Goal: Task Accomplishment & Management: Complete application form

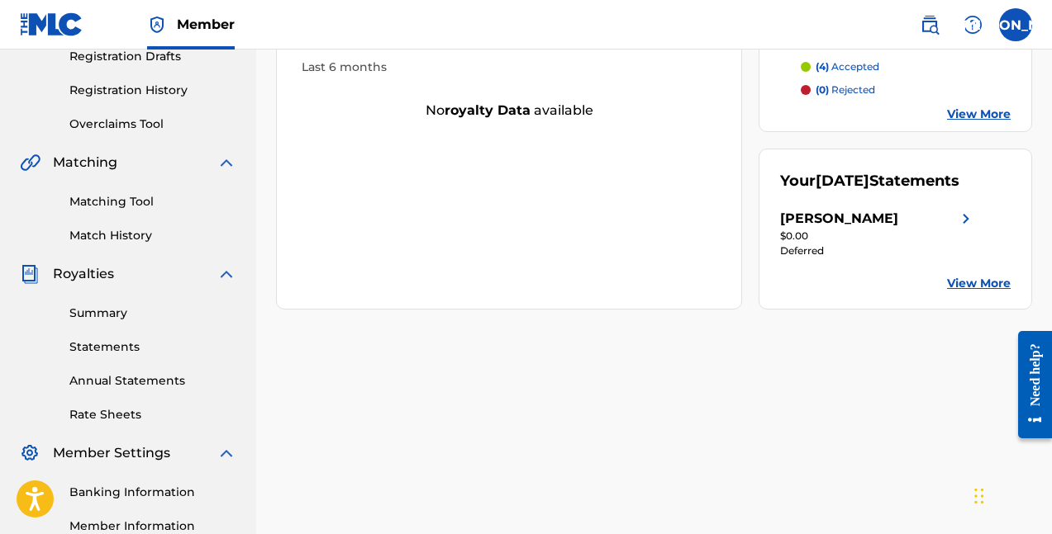
scroll to position [356, 0]
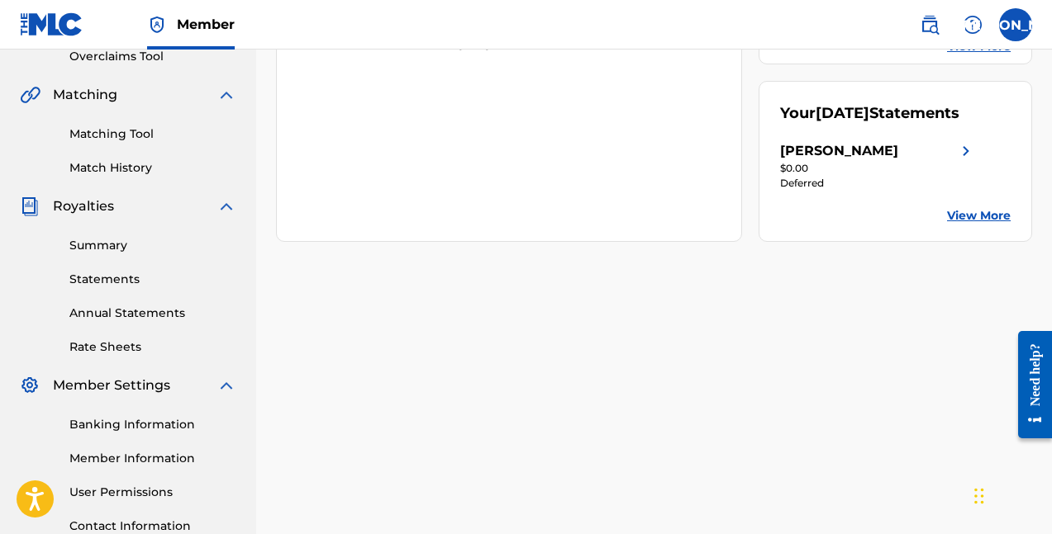
click at [97, 282] on link "Statements" at bounding box center [152, 279] width 167 height 17
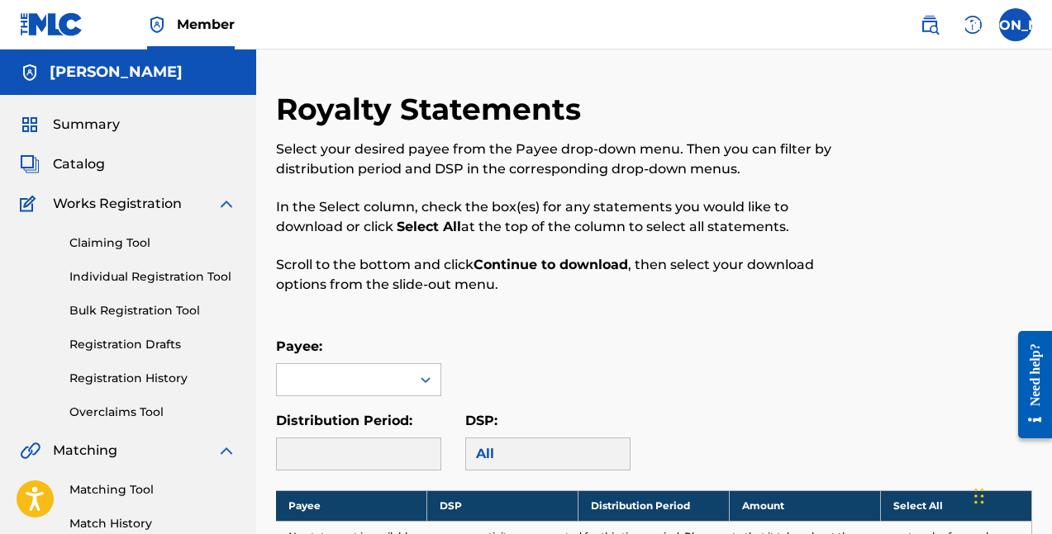
click at [83, 124] on span "Summary" at bounding box center [86, 125] width 67 height 20
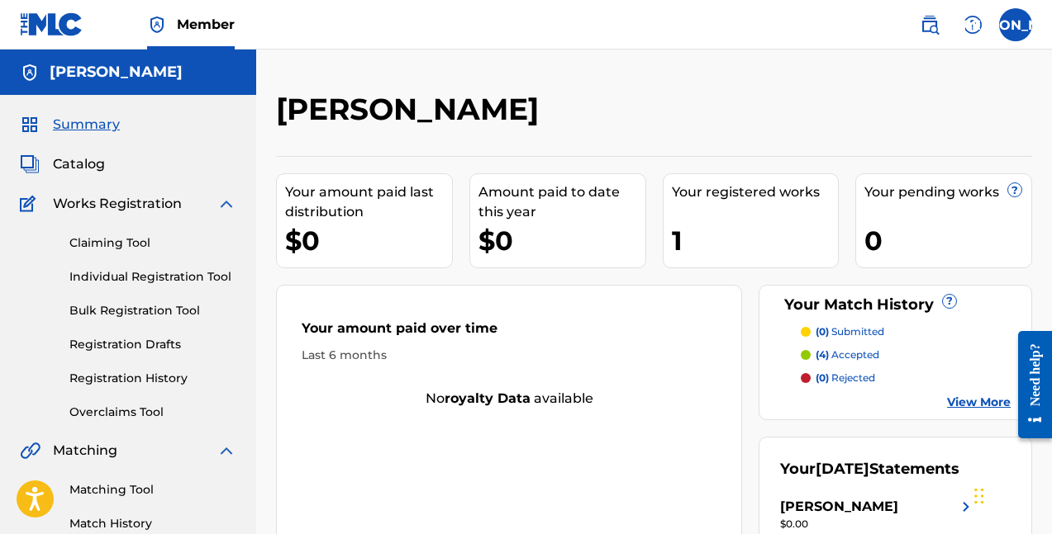
click at [79, 145] on div "Summary Catalog Works Registration Claiming Tool Individual Registration Tool B…" at bounding box center [128, 520] width 256 height 850
click at [78, 166] on span "Catalog" at bounding box center [79, 164] width 52 height 20
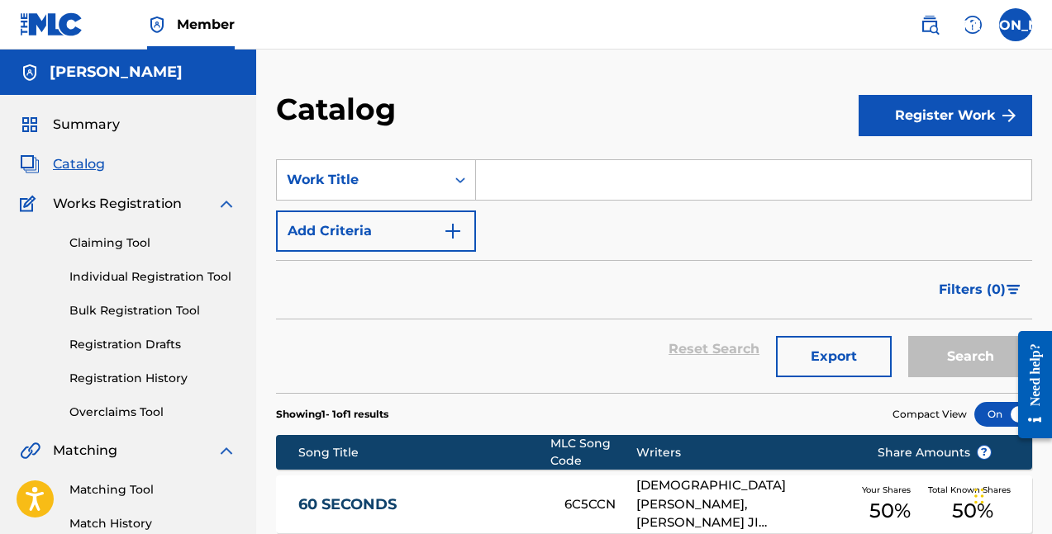
click at [963, 115] on button "Register Work" at bounding box center [944, 115] width 173 height 41
click at [904, 170] on link "Individual" at bounding box center [944, 170] width 173 height 40
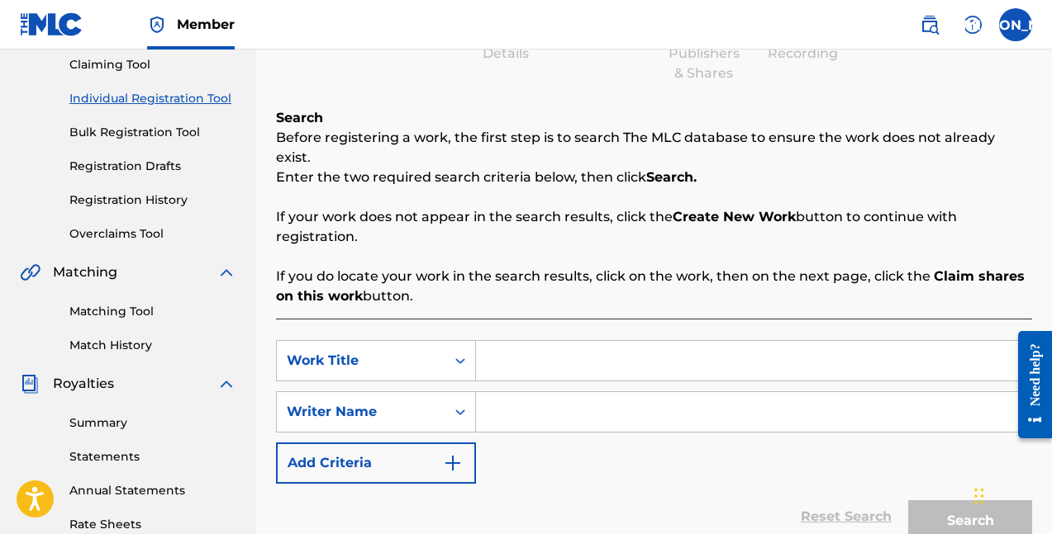
scroll to position [218, 0]
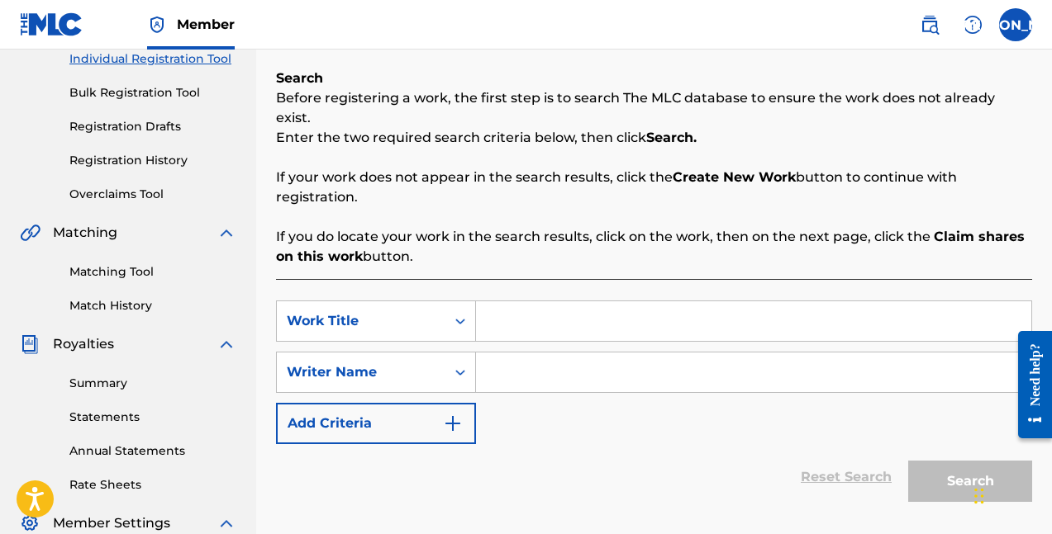
click at [635, 306] on input "Search Form" at bounding box center [753, 322] width 555 height 40
type input "J"
type input "I"
type input "SIRENADE"
click at [584, 353] on input "Search Form" at bounding box center [753, 373] width 555 height 40
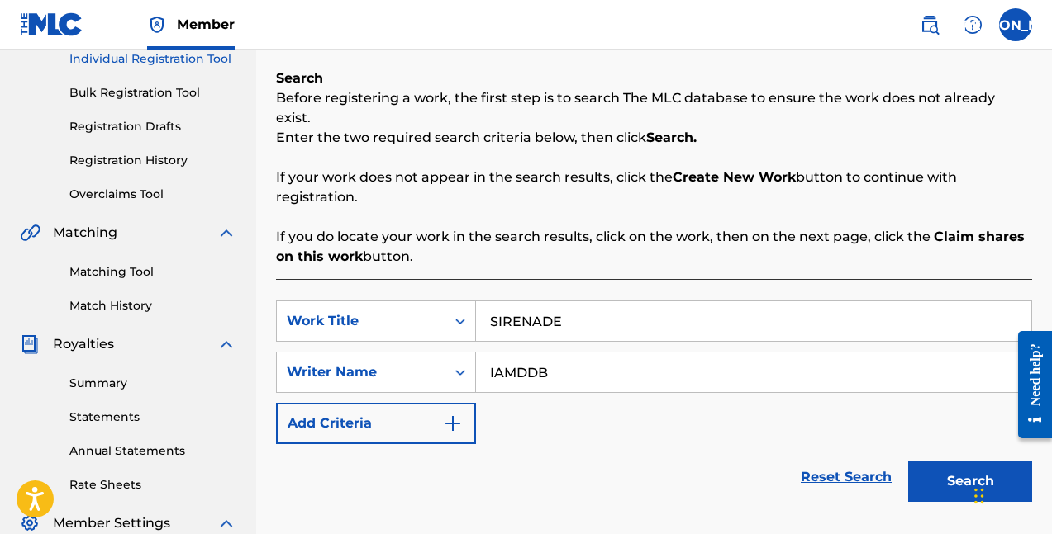
type input "IAMDDB"
click at [970, 462] on button "Search" at bounding box center [970, 481] width 124 height 41
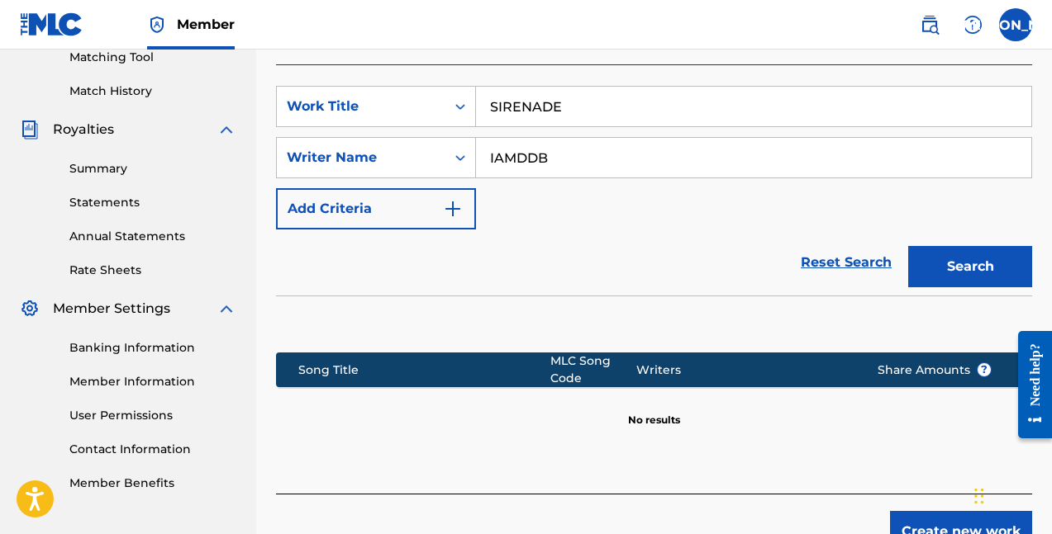
scroll to position [428, 0]
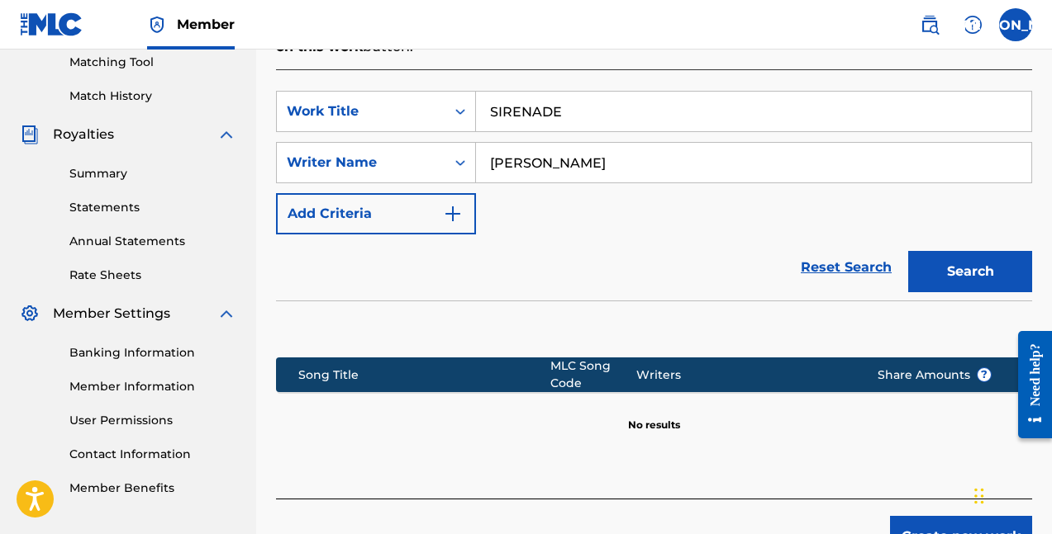
type input "[PERSON_NAME]"
click at [970, 252] on button "Search" at bounding box center [970, 271] width 124 height 41
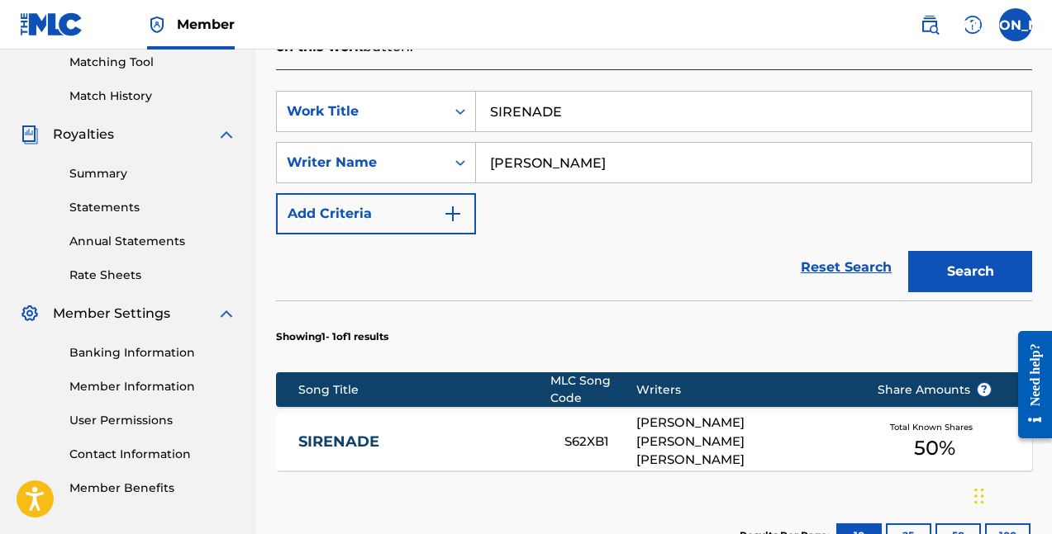
click at [757, 414] on div "[PERSON_NAME] [PERSON_NAME] [PERSON_NAME]" at bounding box center [744, 442] width 216 height 56
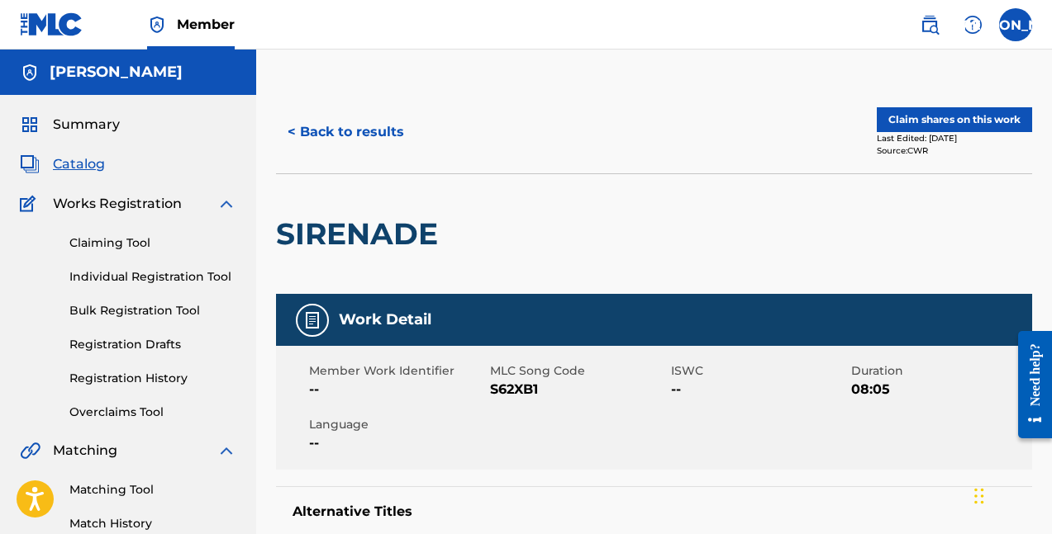
click at [978, 122] on button "Claim shares on this work" at bounding box center [953, 119] width 155 height 25
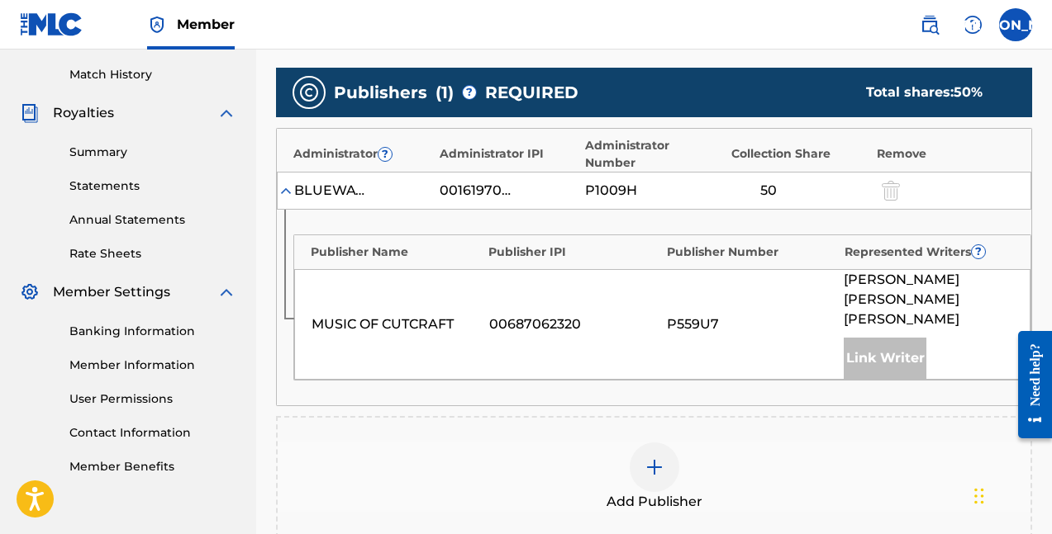
scroll to position [465, 0]
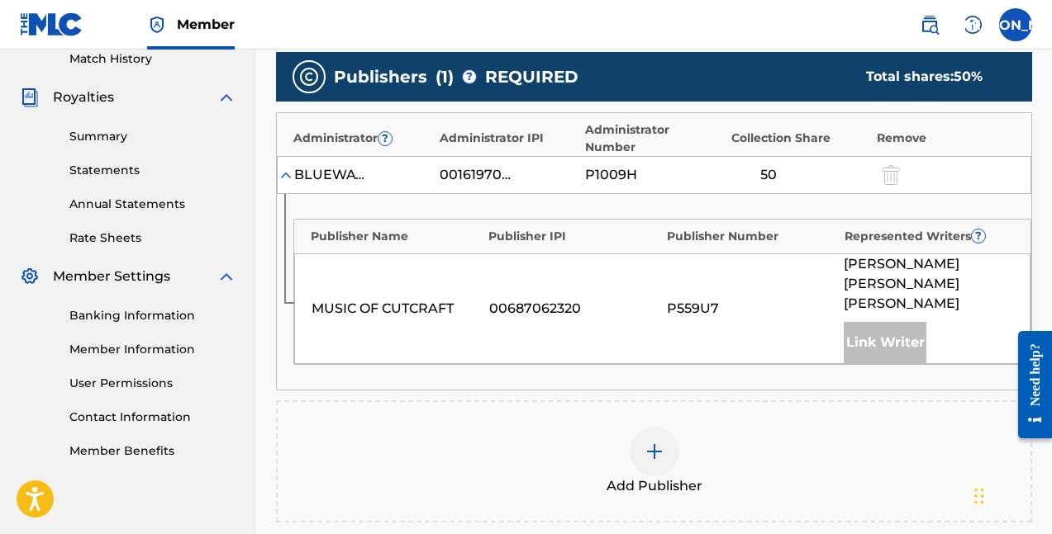
click at [661, 442] on img at bounding box center [654, 452] width 20 height 20
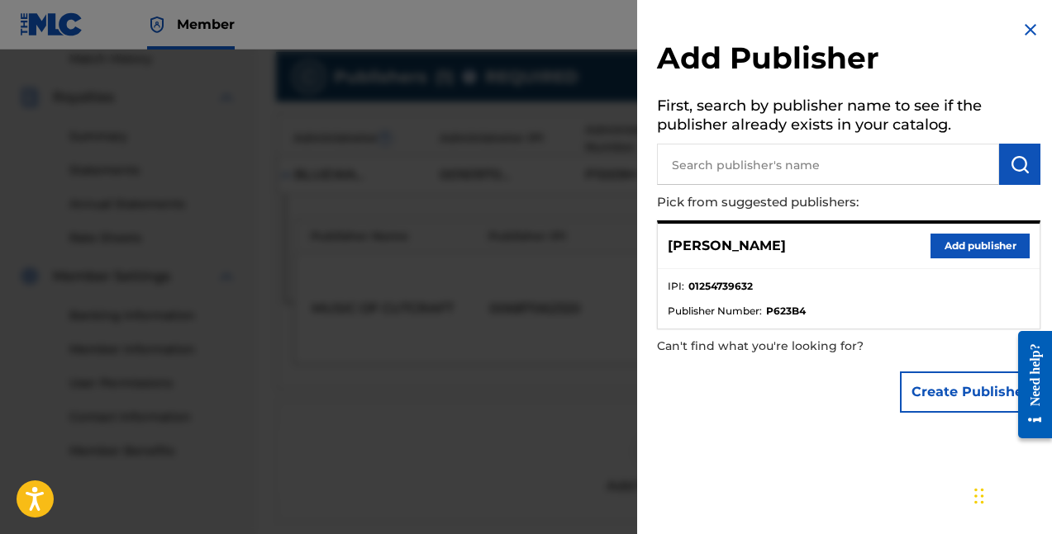
click at [721, 177] on input "text" at bounding box center [828, 164] width 342 height 41
click at [997, 240] on button "Add publisher" at bounding box center [979, 246] width 99 height 25
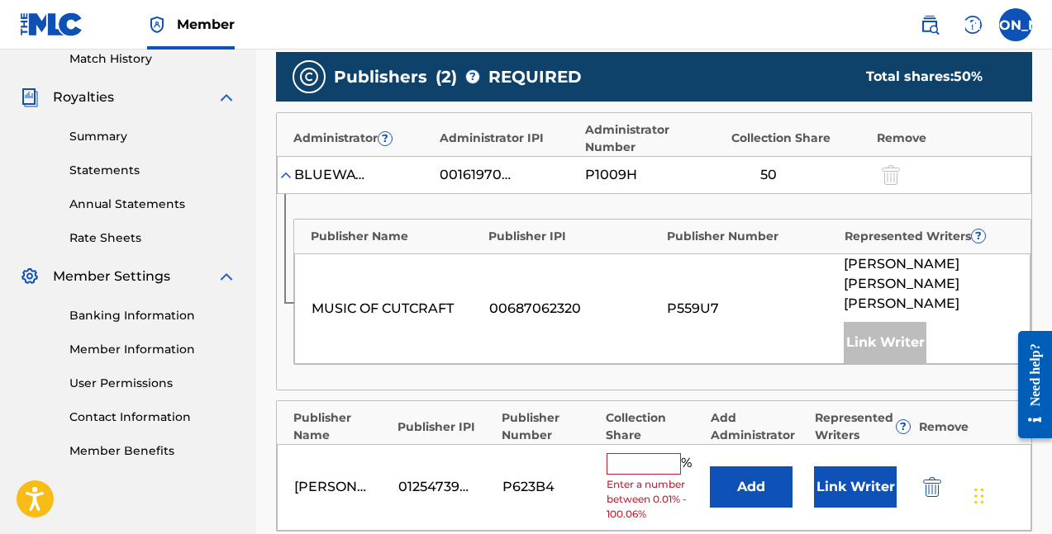
click at [653, 454] on input "text" at bounding box center [643, 464] width 74 height 21
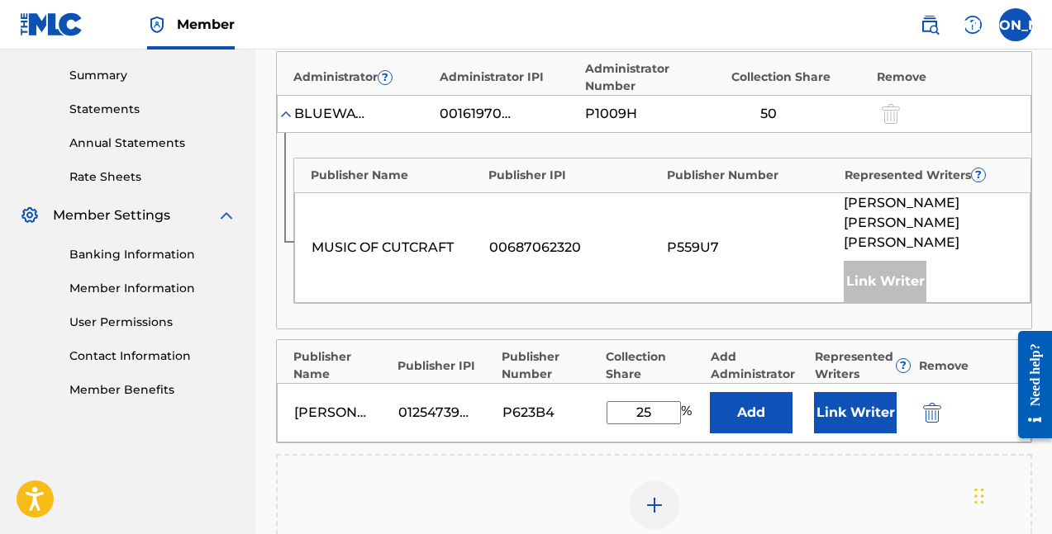
scroll to position [687, 0]
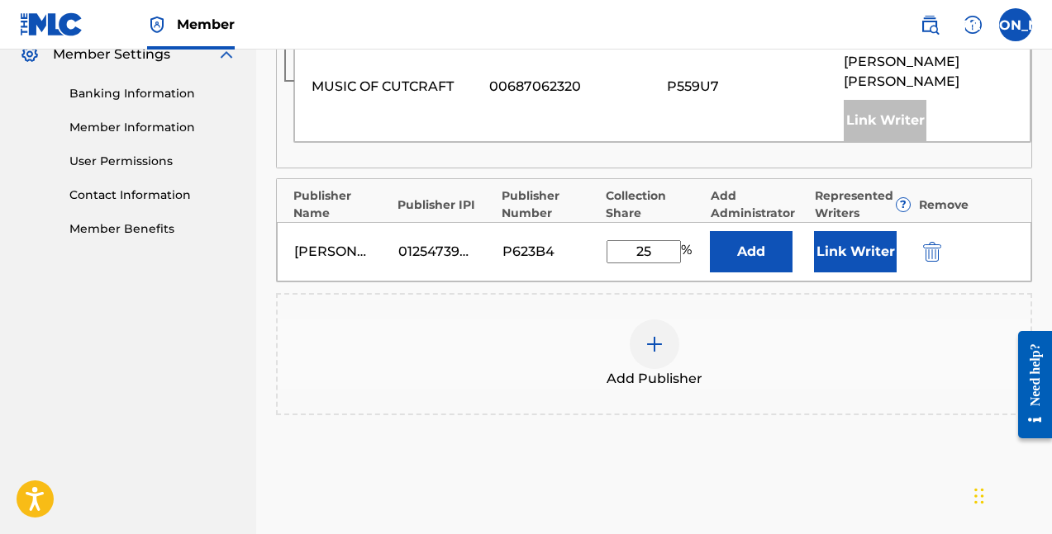
type input "2"
type input "12.5"
click at [843, 231] on button "Link Writer" at bounding box center [855, 251] width 83 height 41
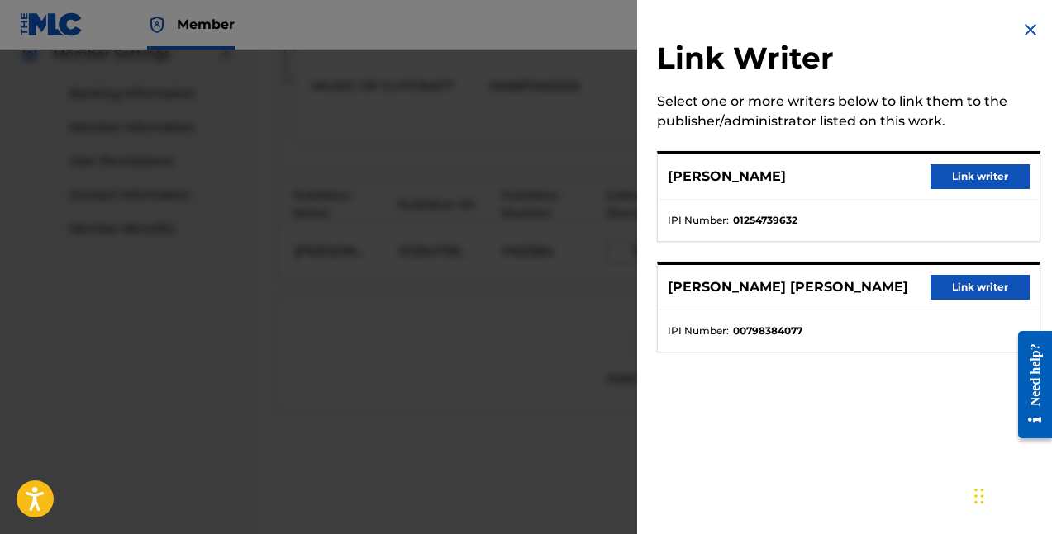
click at [940, 177] on button "Link writer" at bounding box center [979, 176] width 99 height 25
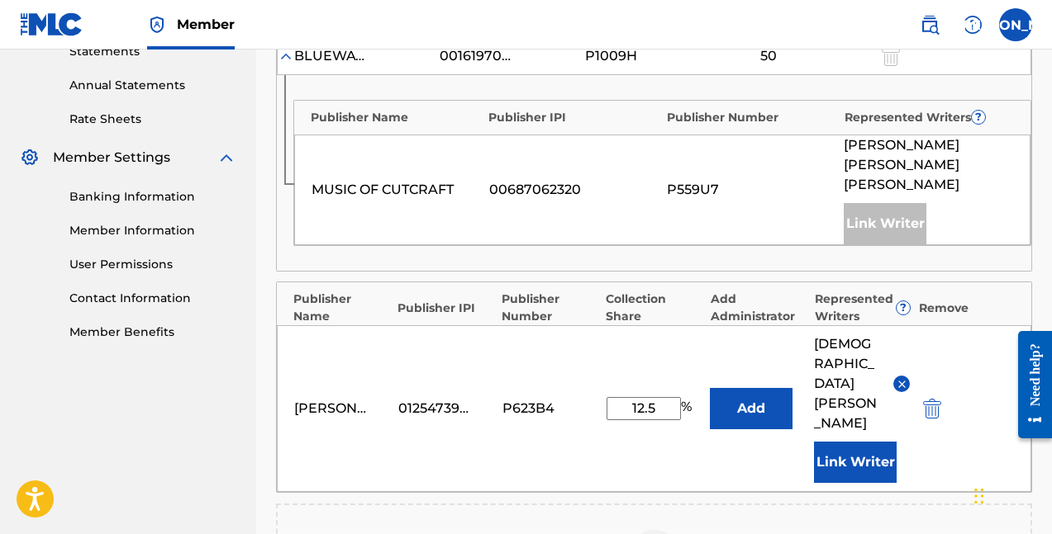
scroll to position [592, 0]
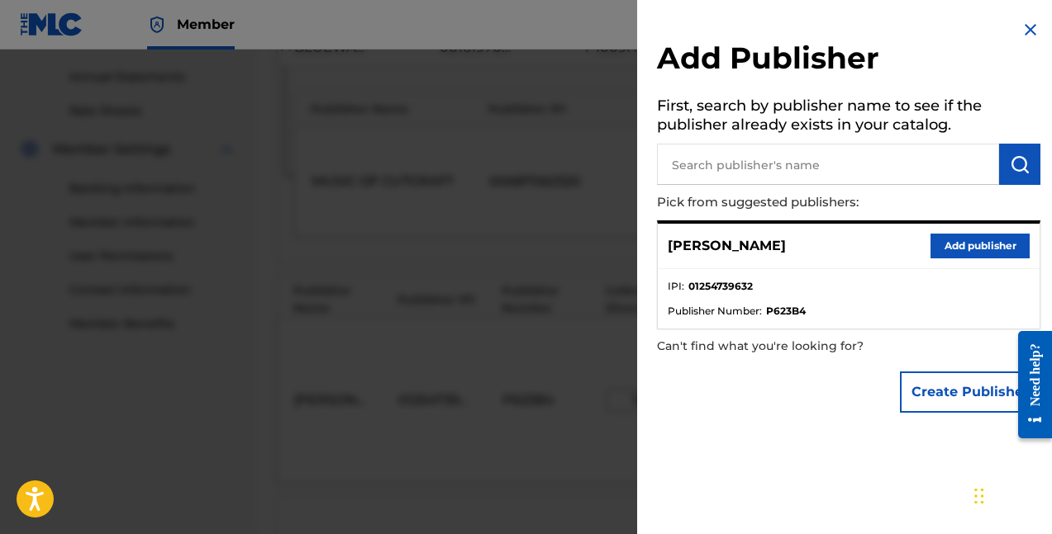
click at [980, 243] on button "Add publisher" at bounding box center [979, 246] width 99 height 25
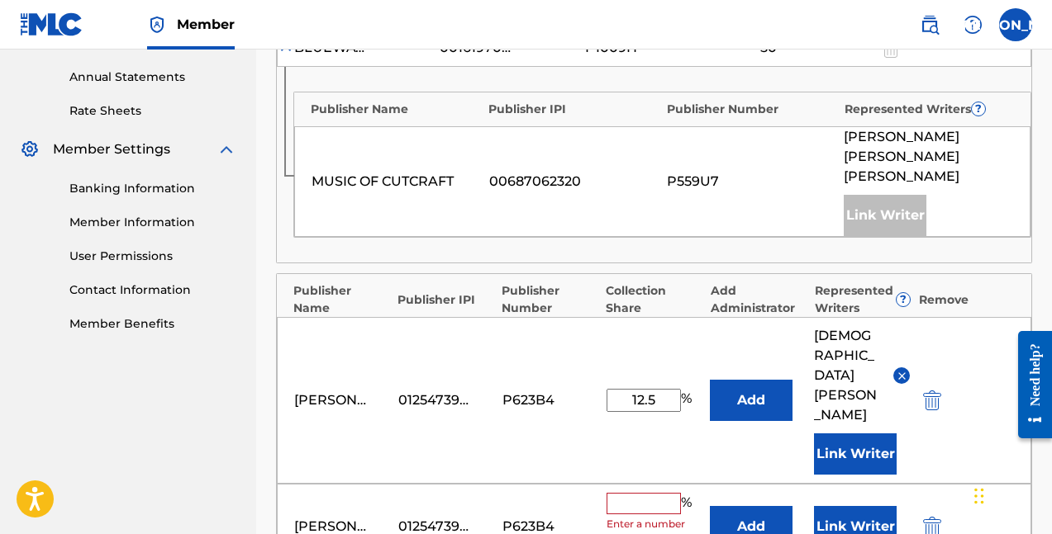
click at [642, 493] on input "text" at bounding box center [643, 503] width 74 height 21
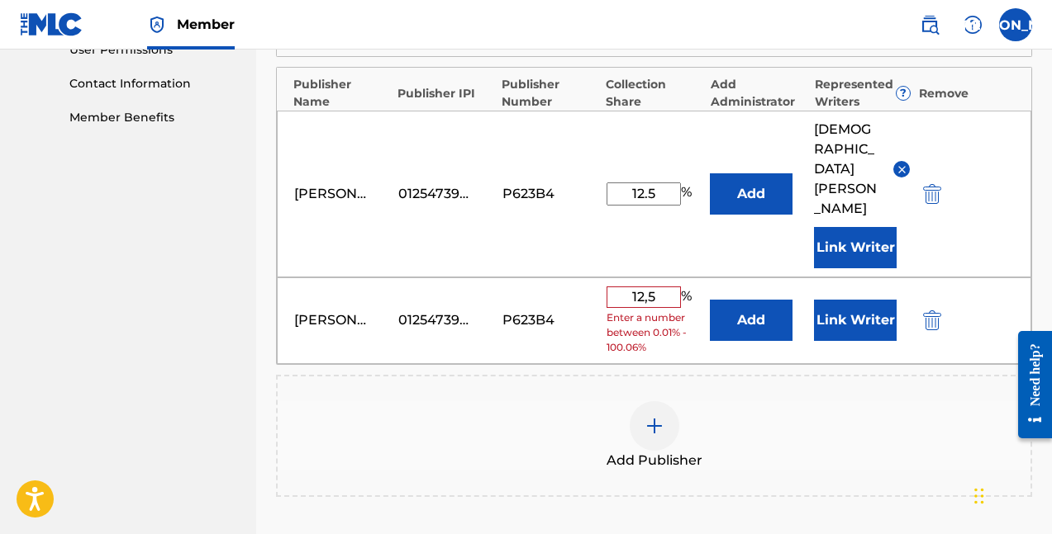
scroll to position [786, 0]
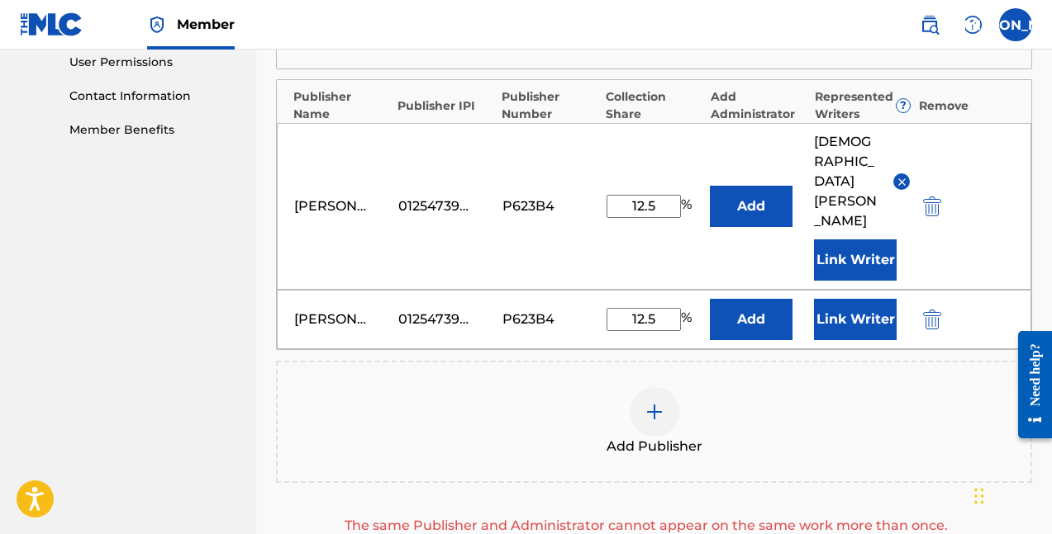
type input "12.5"
click at [741, 299] on button "Add" at bounding box center [751, 319] width 83 height 41
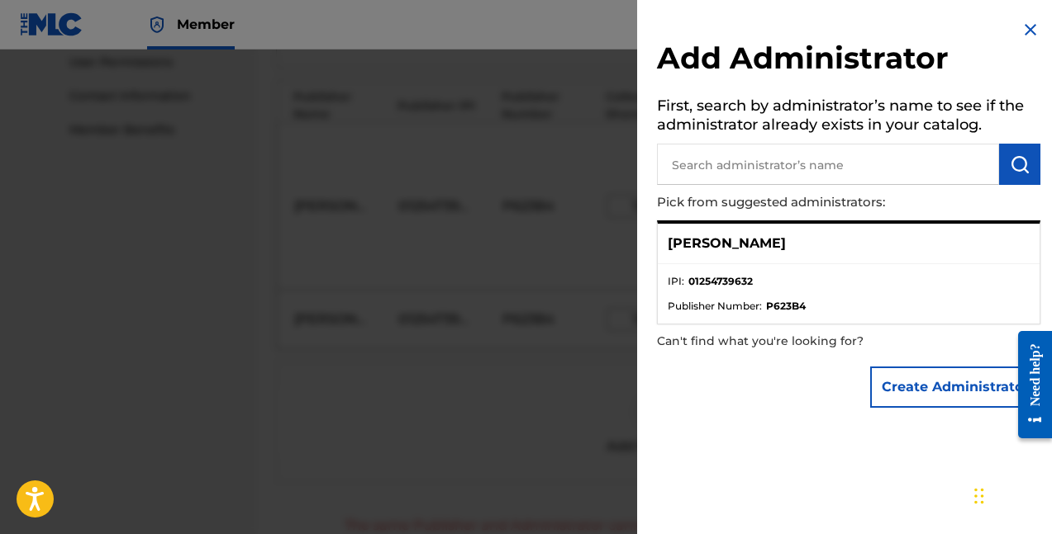
click at [702, 234] on p "[PERSON_NAME]" at bounding box center [726, 244] width 118 height 20
click at [702, 278] on strong "01254739632" at bounding box center [720, 281] width 64 height 15
click at [712, 331] on p "Can't find what you're looking for?" at bounding box center [801, 342] width 289 height 34
click at [722, 274] on strong "01254739632" at bounding box center [720, 281] width 64 height 15
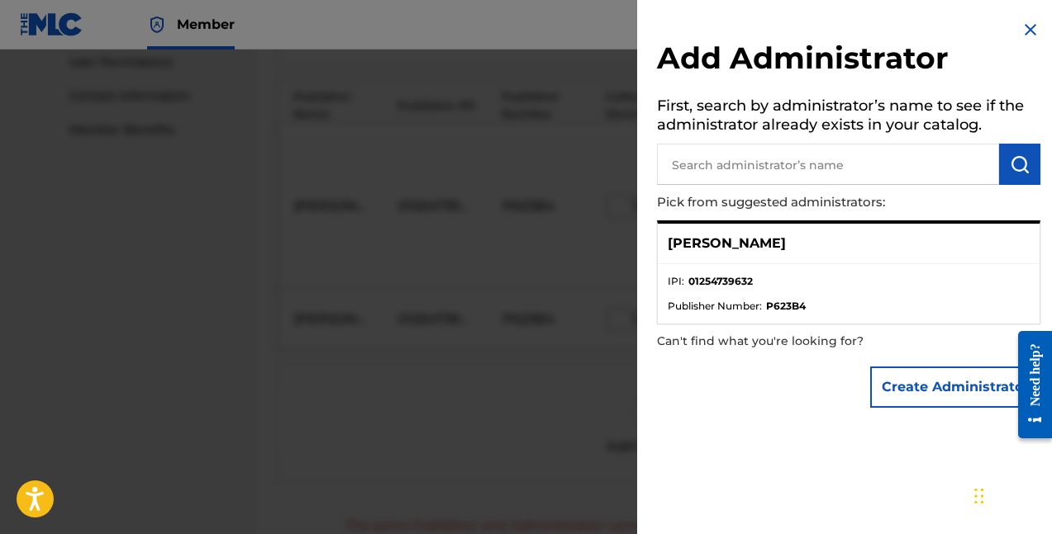
click at [729, 238] on p "[PERSON_NAME]" at bounding box center [726, 244] width 118 height 20
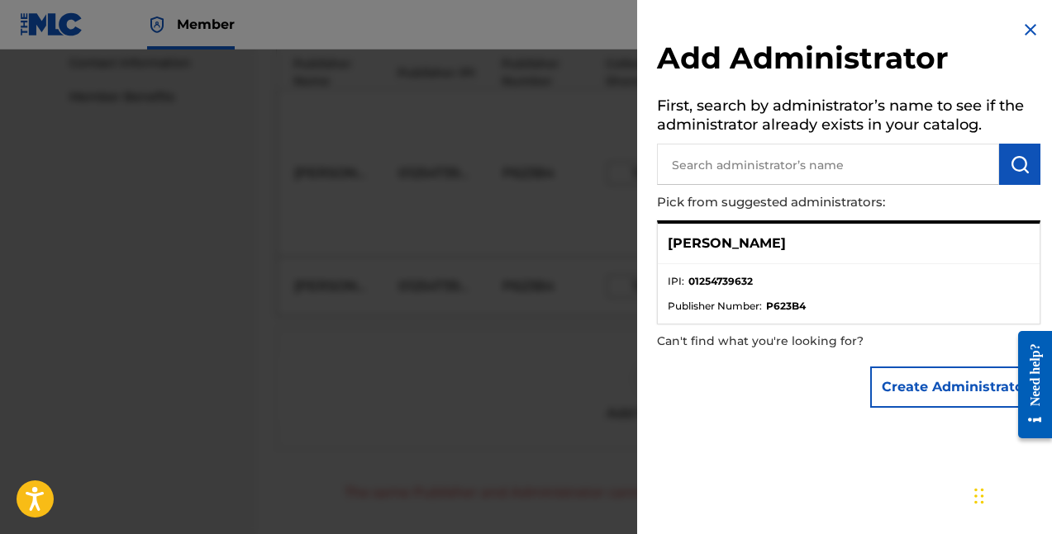
scroll to position [945, 0]
click at [729, 238] on p "[PERSON_NAME]" at bounding box center [726, 244] width 118 height 20
click at [752, 211] on p "Pick from suggested administrators:" at bounding box center [801, 203] width 289 height 36
click at [758, 204] on p "Pick from suggested administrators:" at bounding box center [801, 203] width 289 height 36
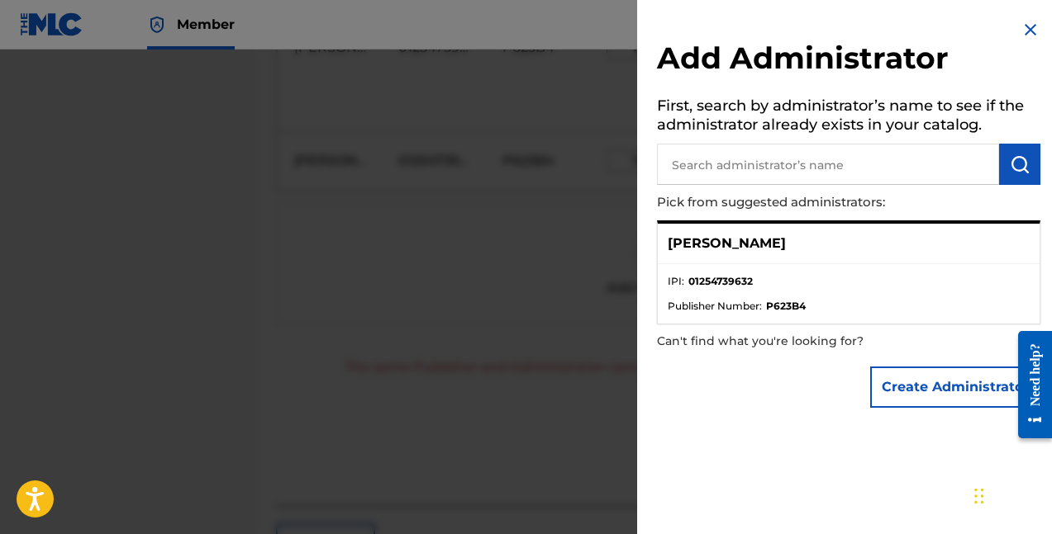
scroll to position [830, 0]
click at [1020, 24] on img at bounding box center [1030, 30] width 20 height 20
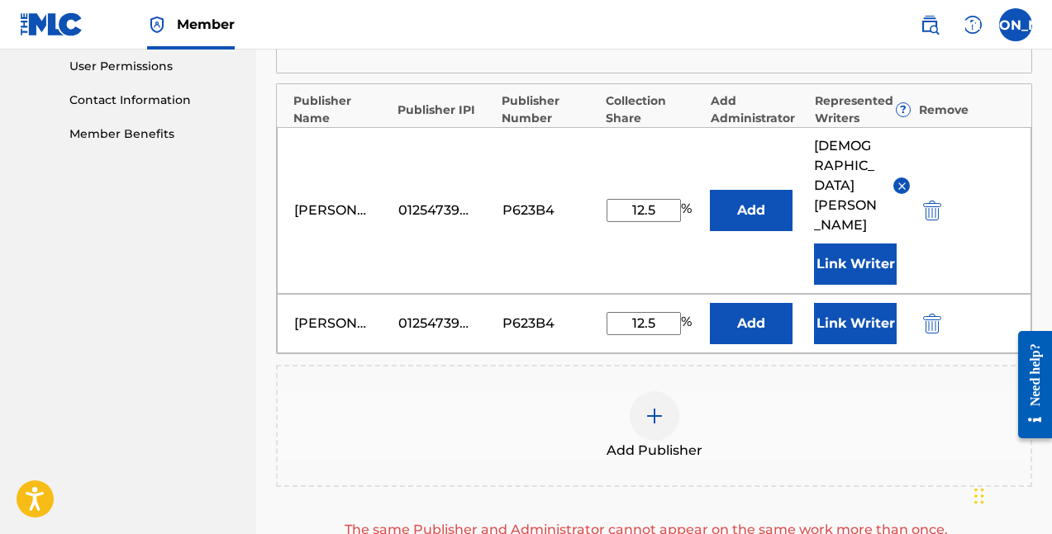
scroll to position [751, 0]
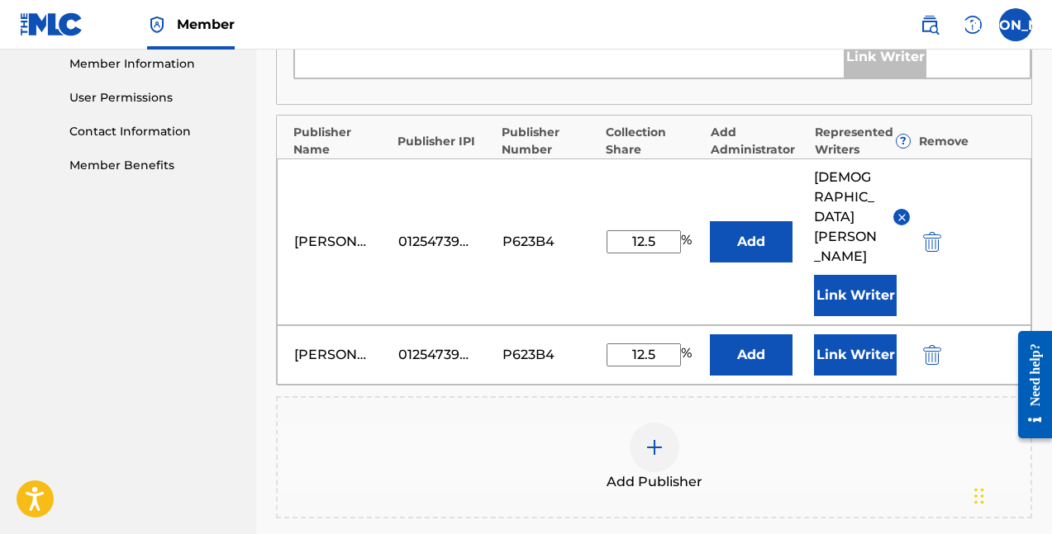
click at [758, 221] on button "Add" at bounding box center [751, 241] width 83 height 41
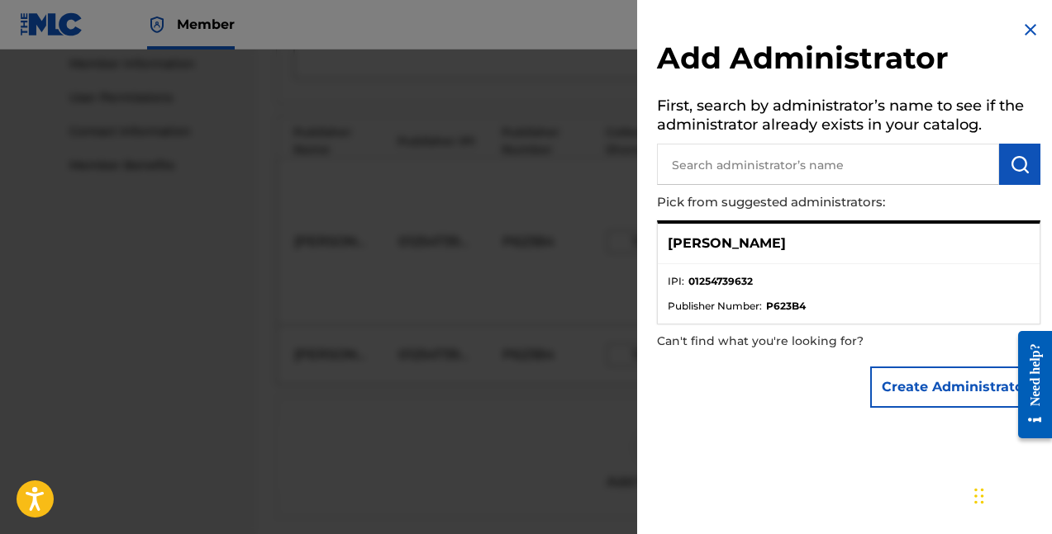
click at [727, 237] on p "[PERSON_NAME]" at bounding box center [726, 244] width 118 height 20
click at [817, 317] on ul "IPI : 01254739632 Publisher Number : P623B4" at bounding box center [849, 293] width 382 height 59
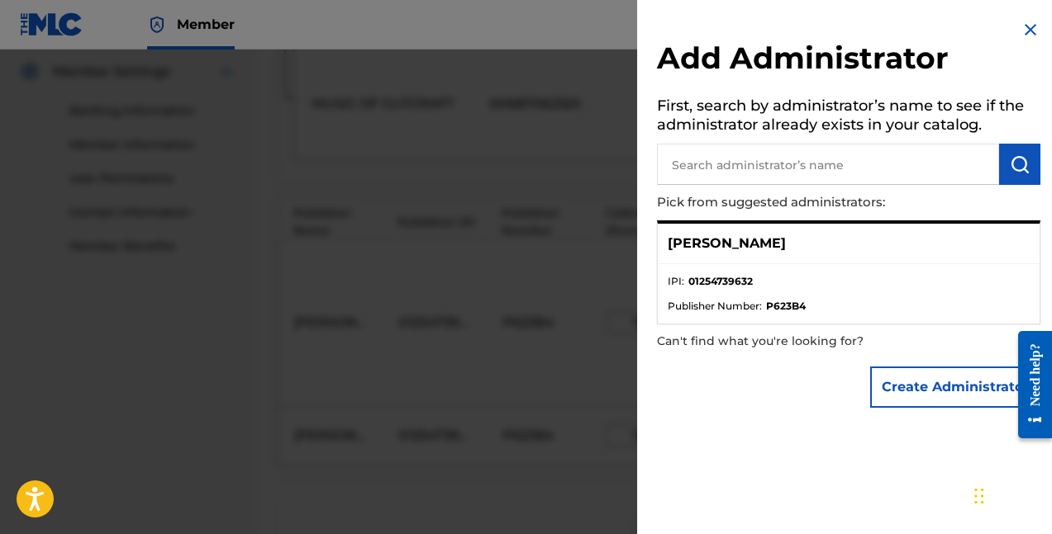
click at [805, 154] on input "text" at bounding box center [828, 164] width 342 height 41
type input "[PERSON_NAME]"
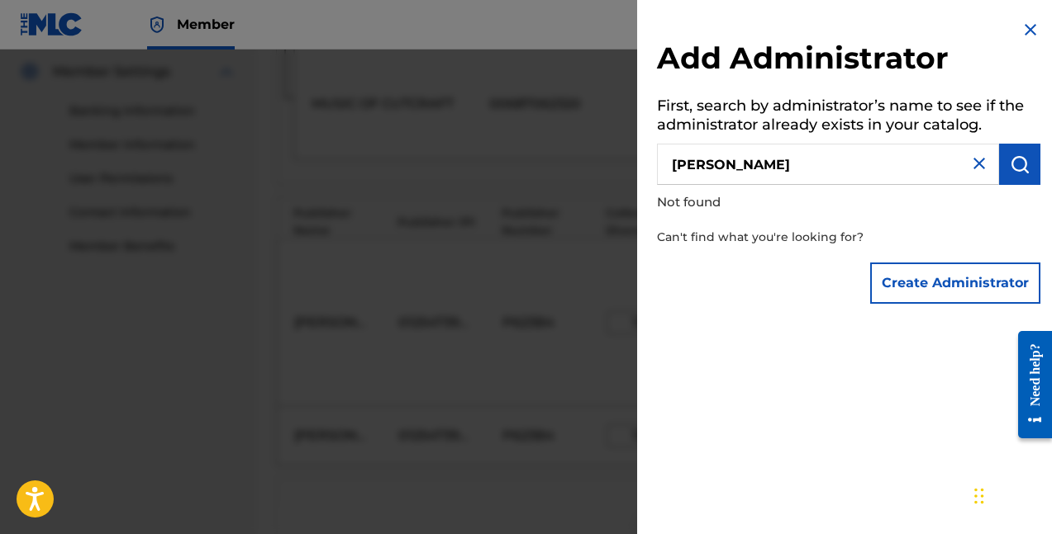
click at [1041, 18] on div "Add Administrator First, search by administrator’s name to see if the administr…" at bounding box center [848, 166] width 423 height 332
click at [1025, 27] on img at bounding box center [1030, 30] width 20 height 20
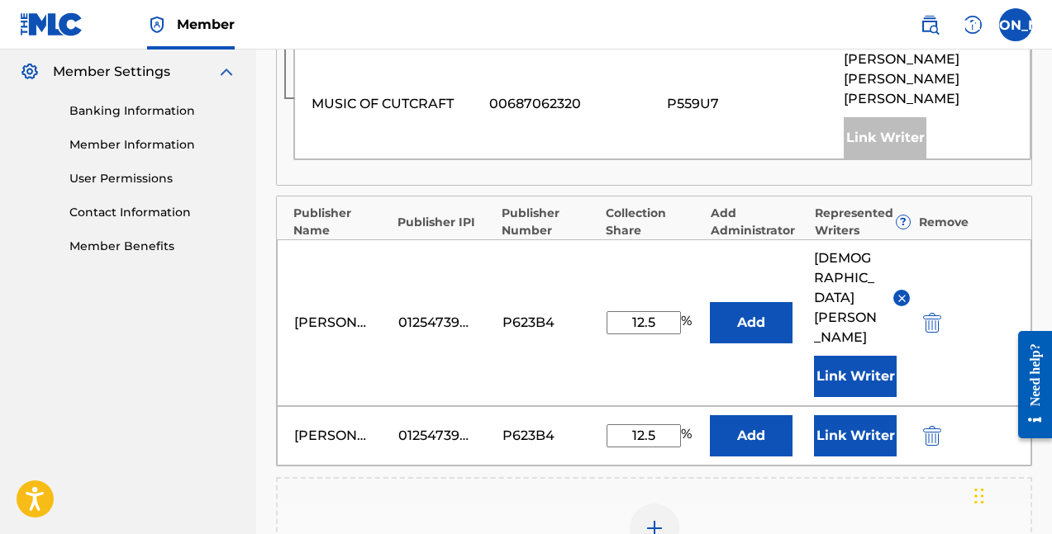
click at [648, 311] on input "12.5" at bounding box center [643, 322] width 74 height 23
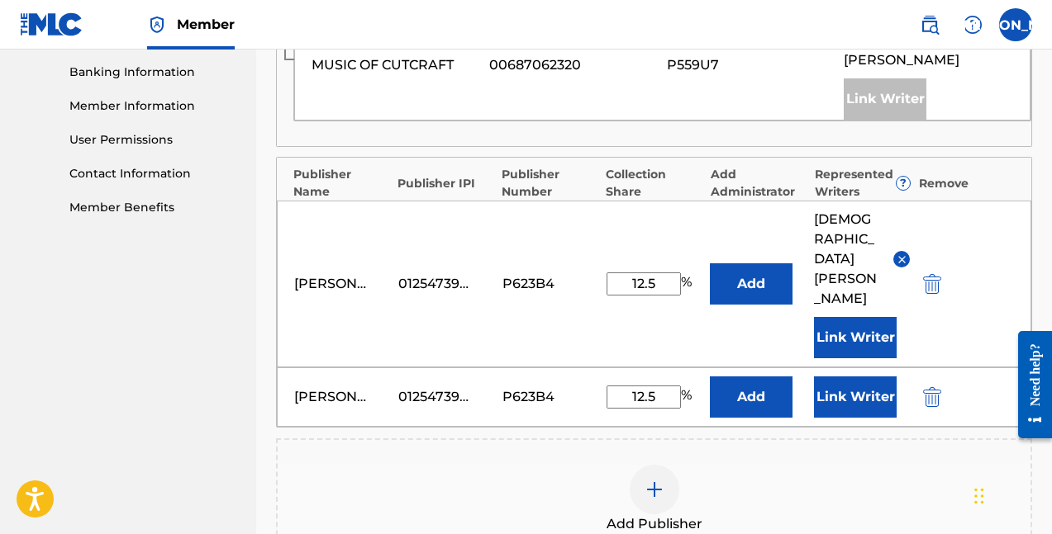
scroll to position [725, 0]
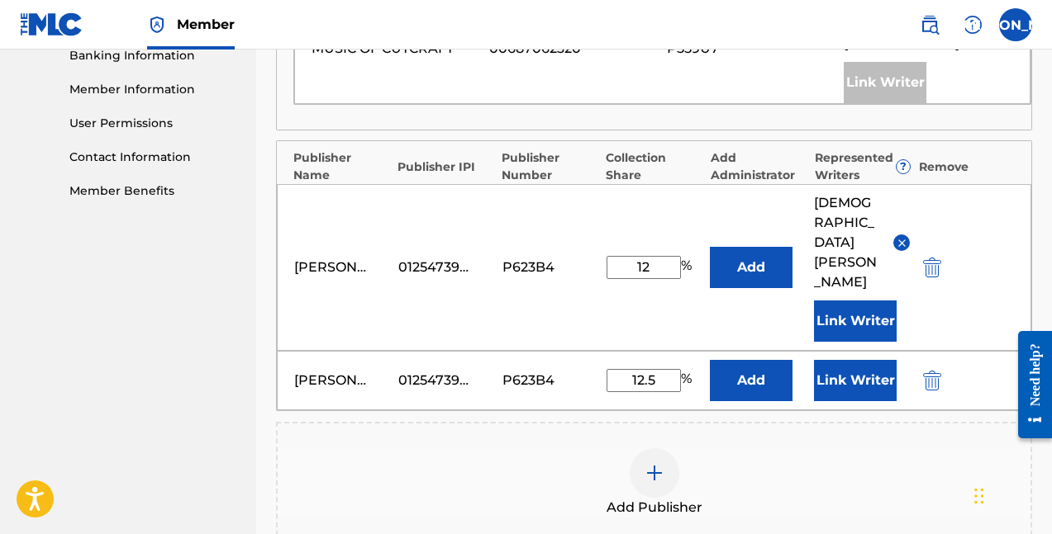
type input "1"
click at [654, 369] on input "12.5" at bounding box center [643, 380] width 74 height 23
click at [936, 258] on img "submit" at bounding box center [932, 268] width 18 height 20
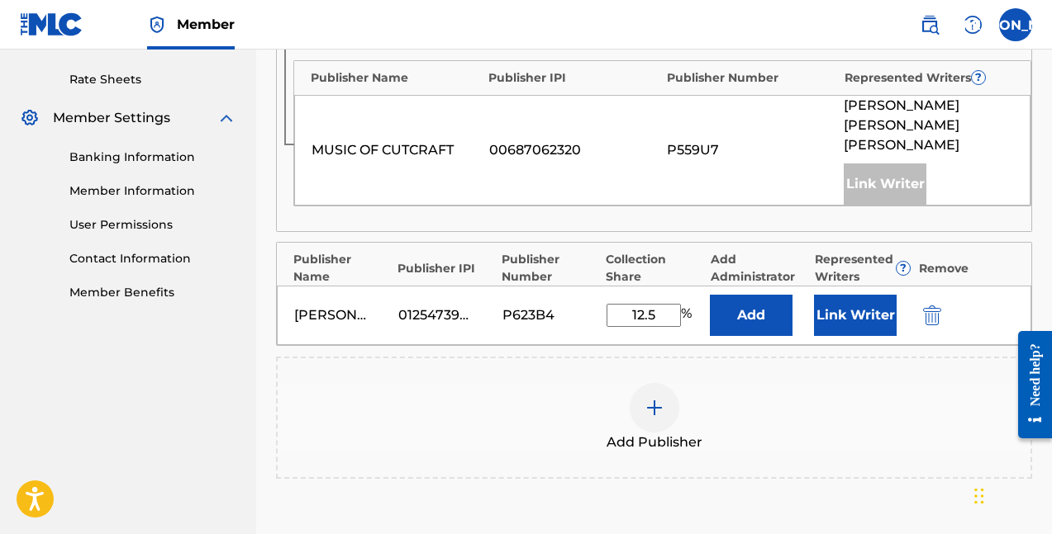
scroll to position [612, 0]
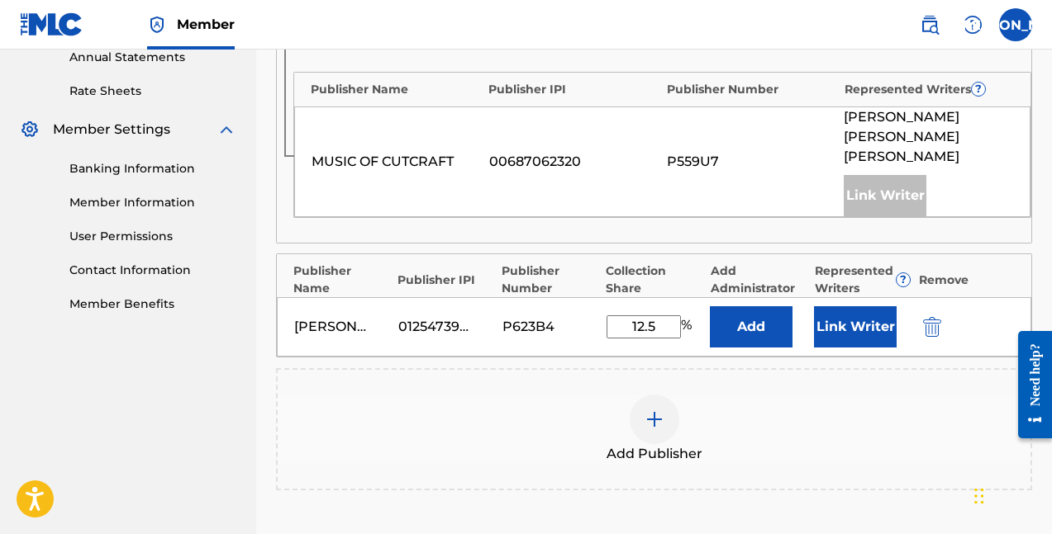
drag, startPoint x: 662, startPoint y: 292, endPoint x: 529, endPoint y: 274, distance: 134.2
click at [530, 297] on div "[PERSON_NAME] 01254739632 P623B4 12.5 % Add Link Writer" at bounding box center [654, 326] width 754 height 59
type input "25"
click at [870, 306] on button "Link Writer" at bounding box center [855, 326] width 83 height 41
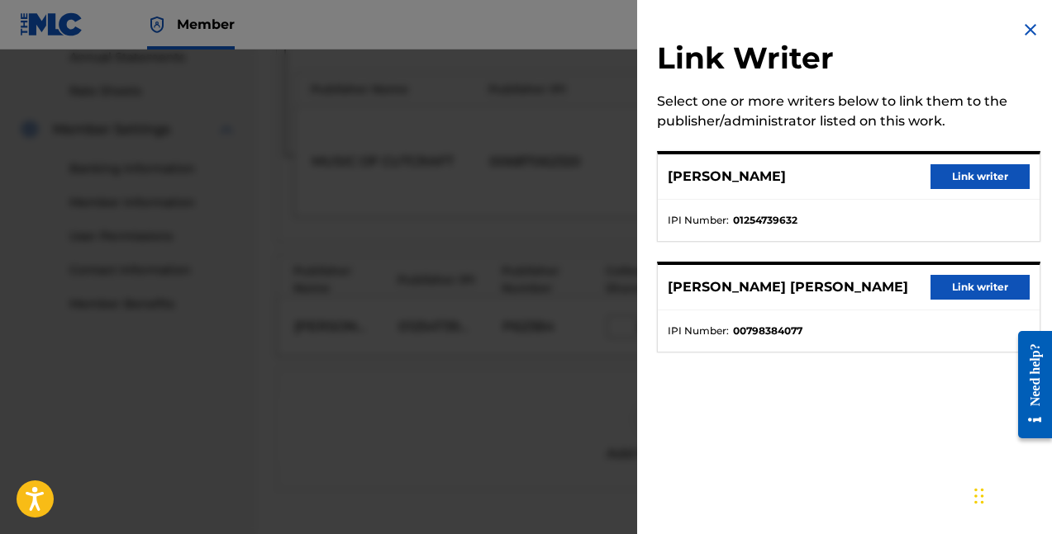
click at [963, 182] on button "Link writer" at bounding box center [979, 176] width 99 height 25
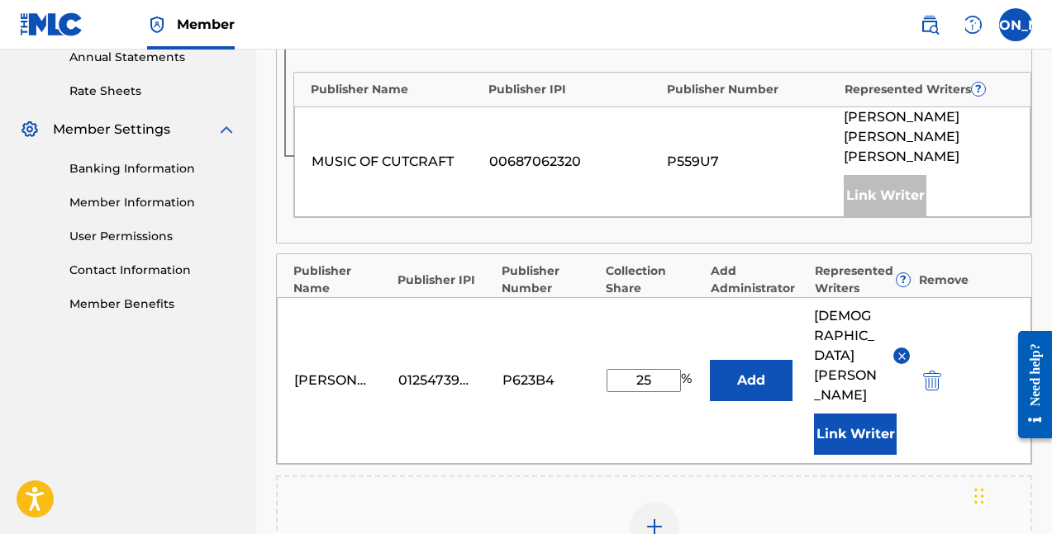
click at [657, 517] on img at bounding box center [654, 527] width 20 height 20
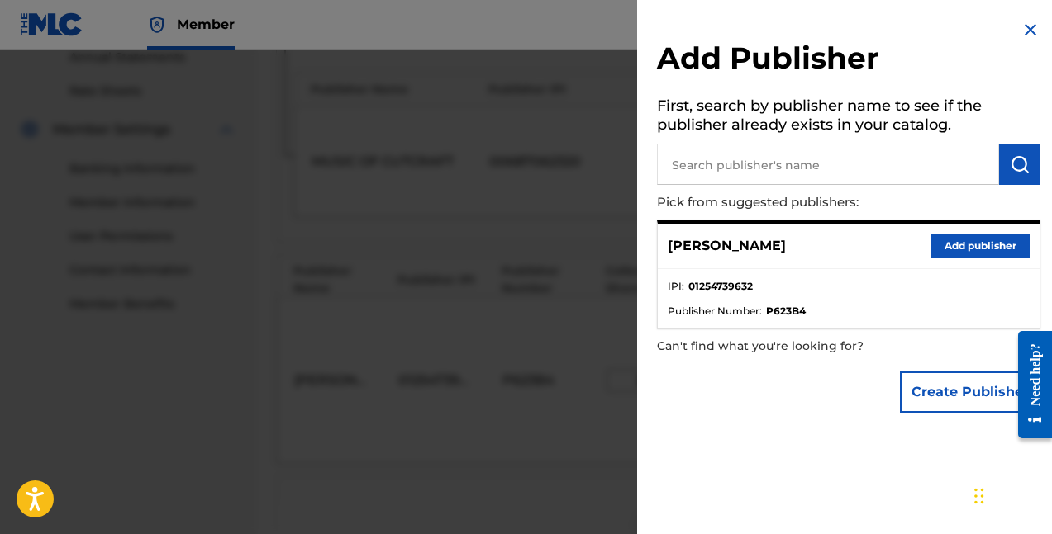
click at [952, 235] on button "Add publisher" at bounding box center [979, 246] width 99 height 25
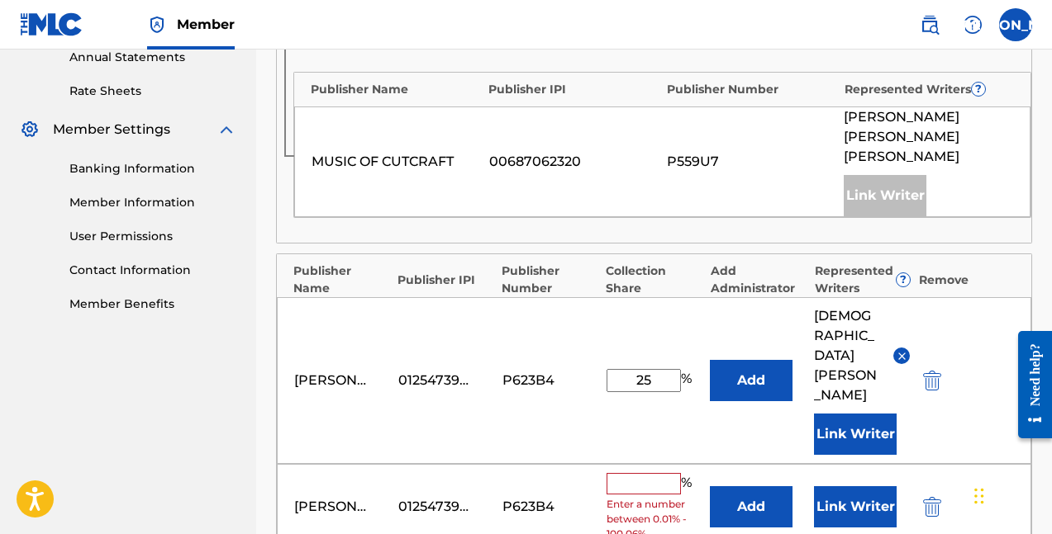
click at [663, 473] on input "text" at bounding box center [643, 483] width 74 height 21
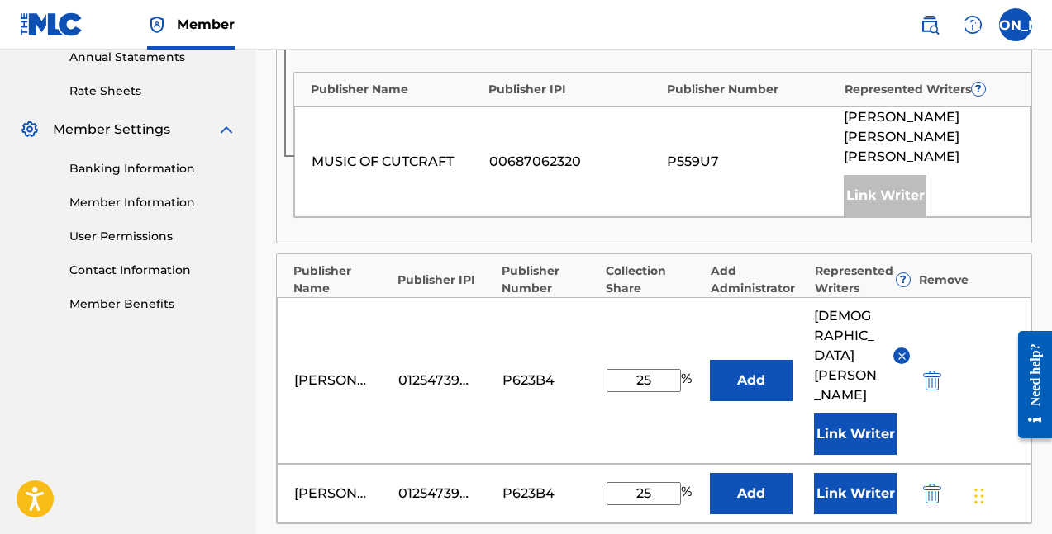
type input "25"
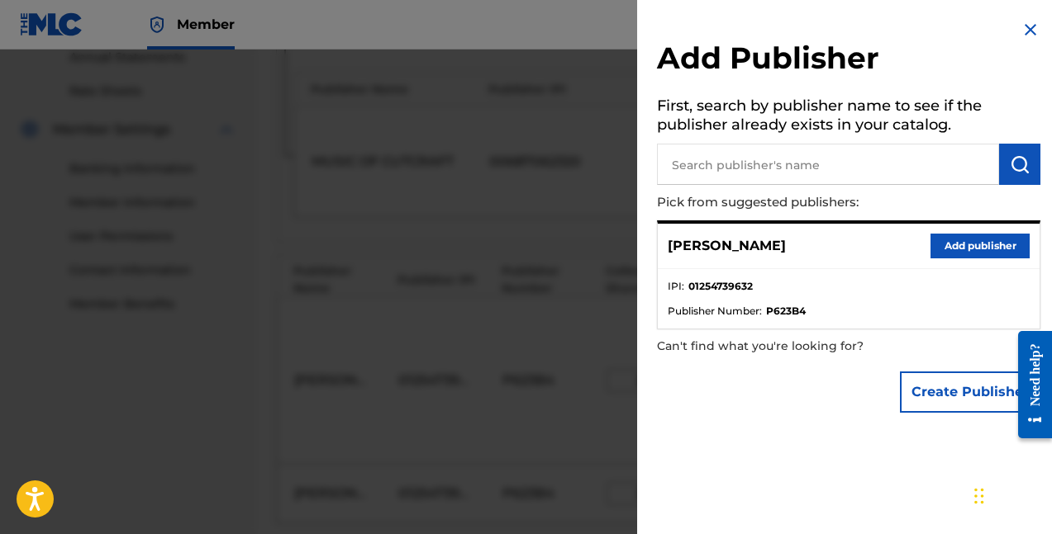
click at [959, 242] on button "Add publisher" at bounding box center [979, 246] width 99 height 25
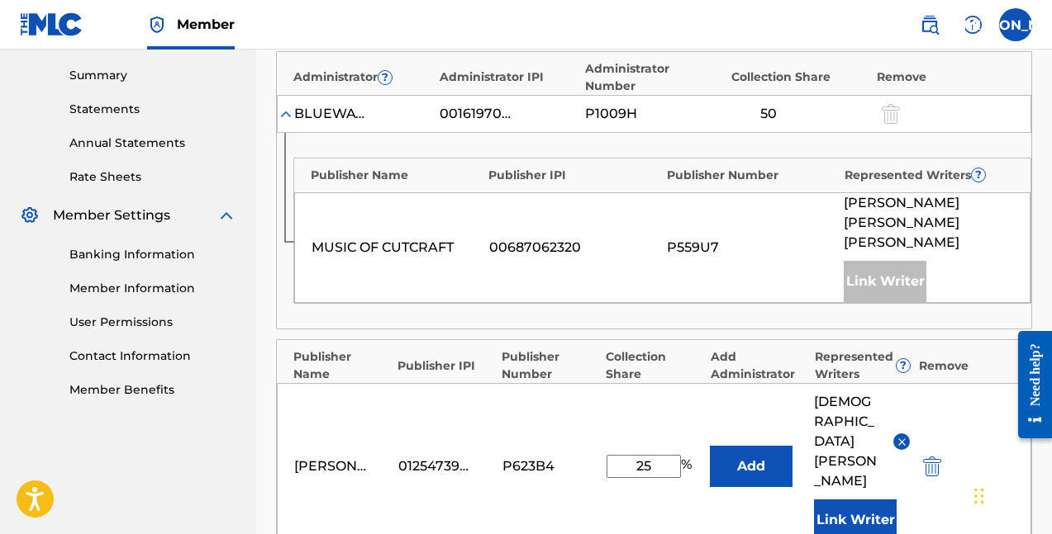
scroll to position [674, 0]
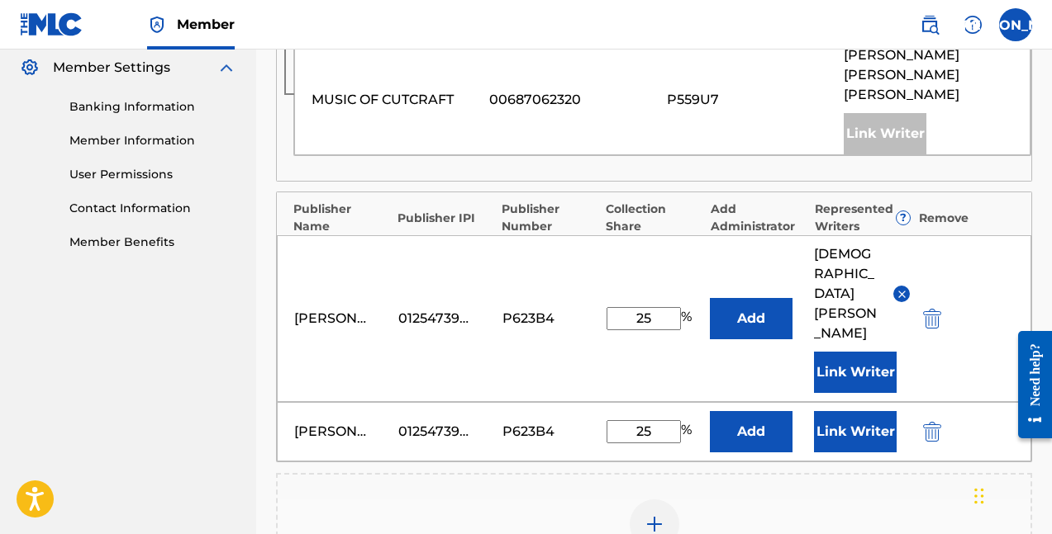
click at [848, 411] on button "Link Writer" at bounding box center [855, 431] width 83 height 41
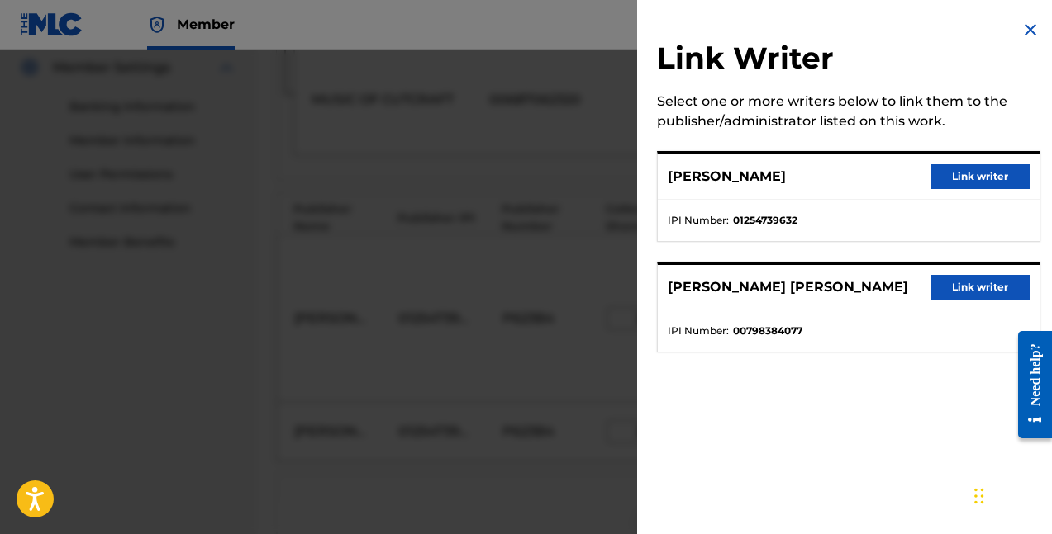
click at [990, 176] on button "Link writer" at bounding box center [979, 176] width 99 height 25
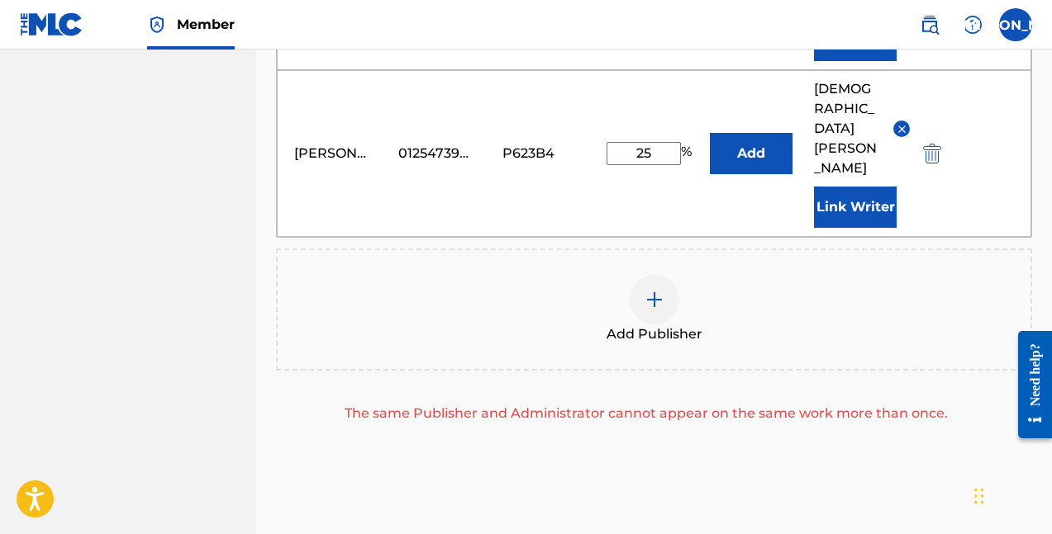
scroll to position [1005, 0]
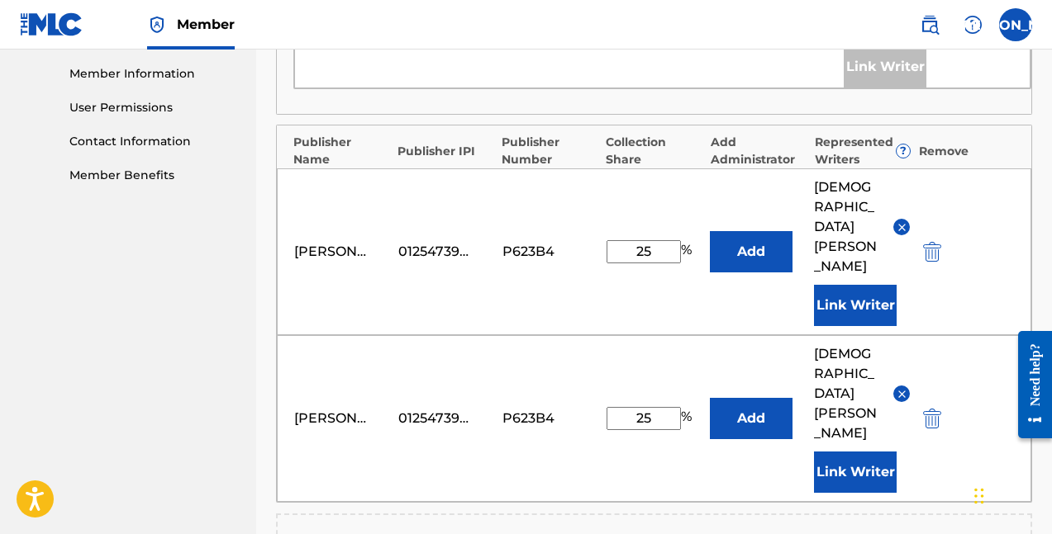
scroll to position [672, 0]
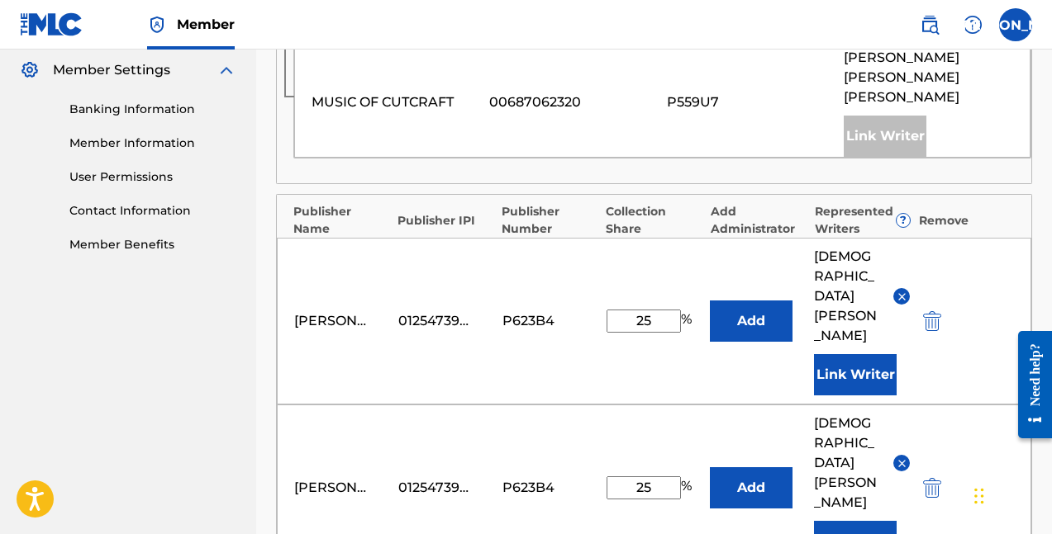
click at [895, 458] on img at bounding box center [901, 464] width 12 height 12
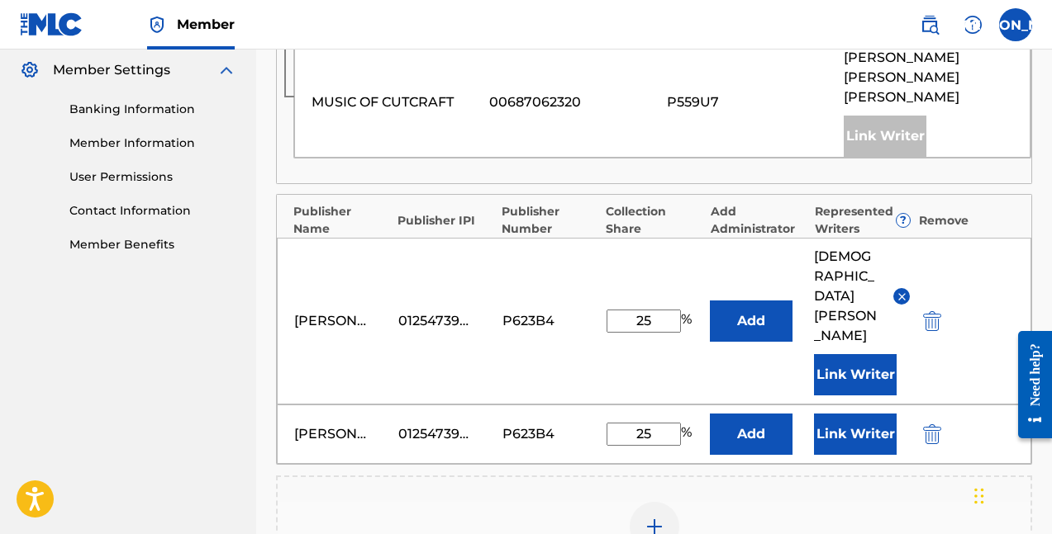
click at [900, 291] on img at bounding box center [901, 297] width 12 height 12
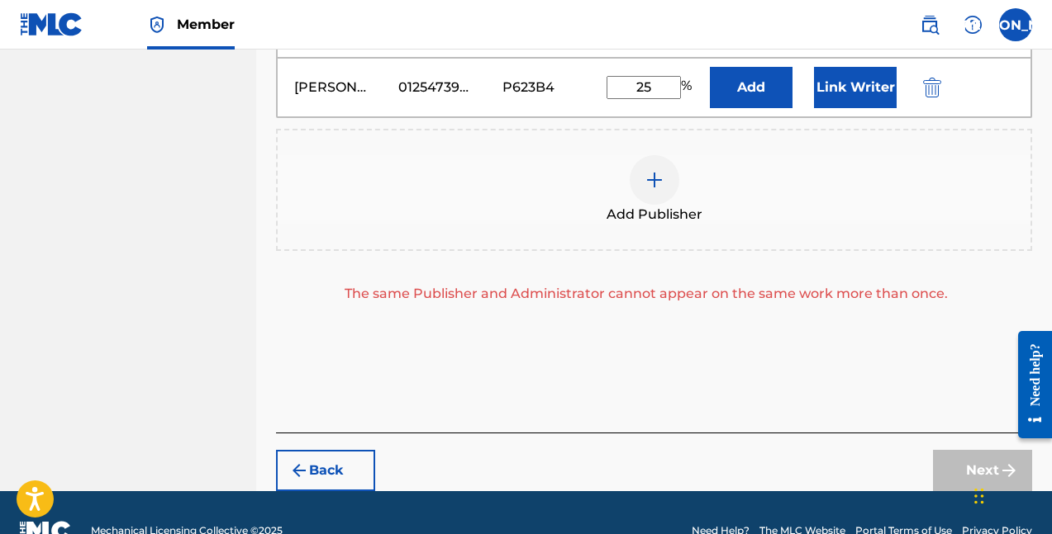
scroll to position [909, 0]
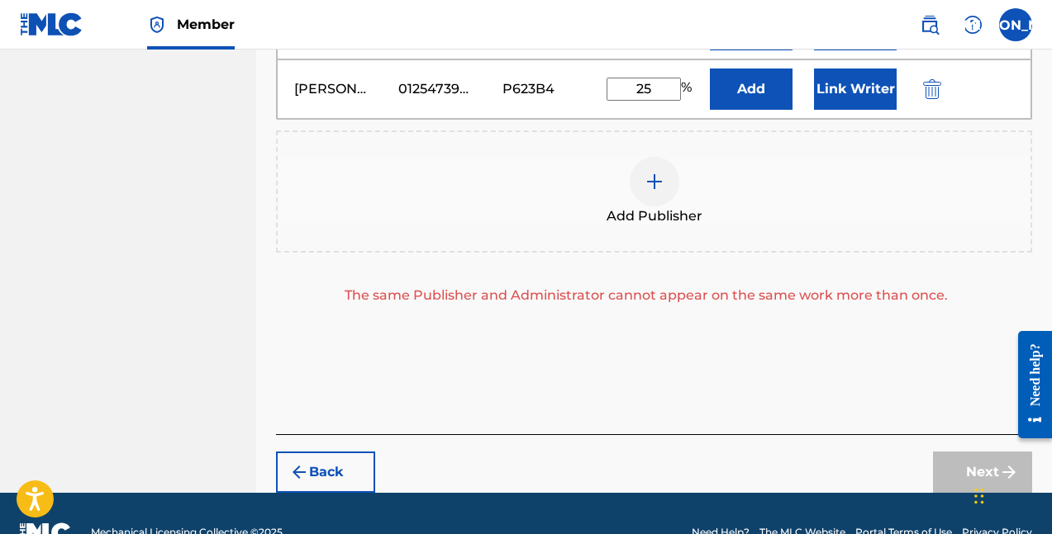
click at [951, 452] on div "Next" at bounding box center [982, 472] width 99 height 41
click at [953, 452] on div "Next" at bounding box center [982, 472] width 99 height 41
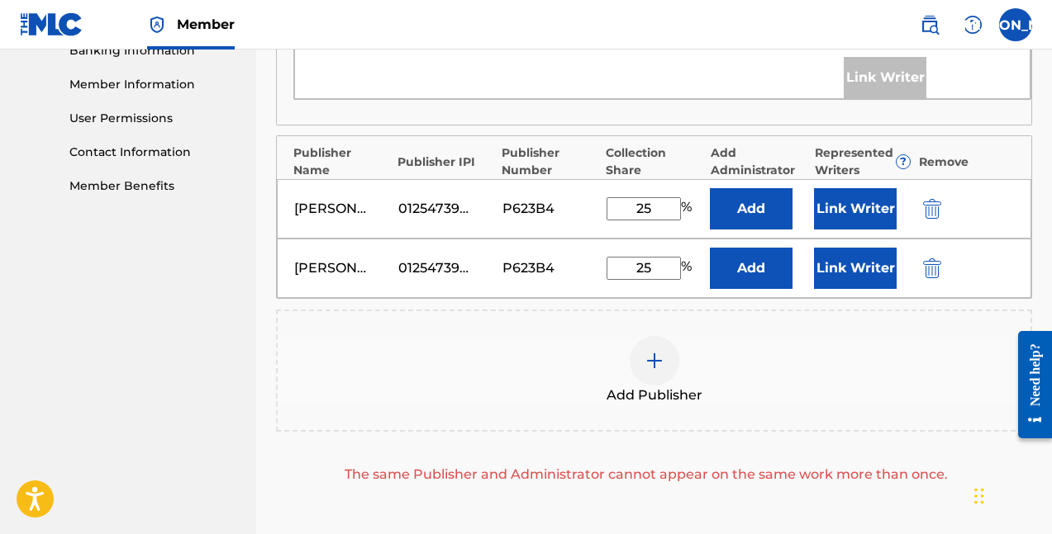
scroll to position [706, 0]
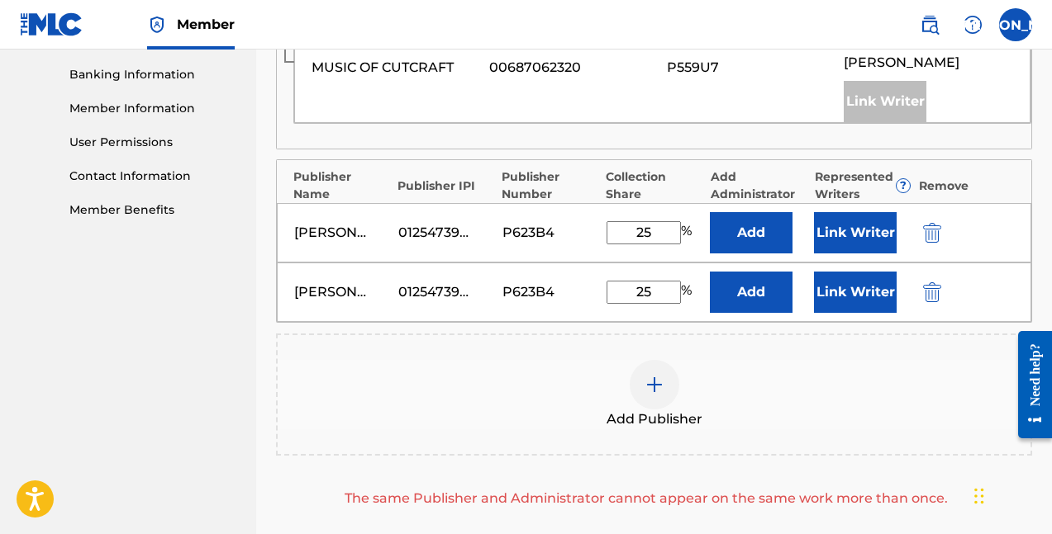
drag, startPoint x: 669, startPoint y: 195, endPoint x: 596, endPoint y: 189, distance: 73.7
click at [596, 203] on div "[PERSON_NAME] 01254739632 P623B4 25 % Add Link Writer" at bounding box center [654, 232] width 754 height 59
click at [647, 281] on input "25" at bounding box center [643, 292] width 74 height 23
drag, startPoint x: 654, startPoint y: 250, endPoint x: 590, endPoint y: 249, distance: 64.4
click at [624, 281] on input "25" at bounding box center [643, 292] width 74 height 23
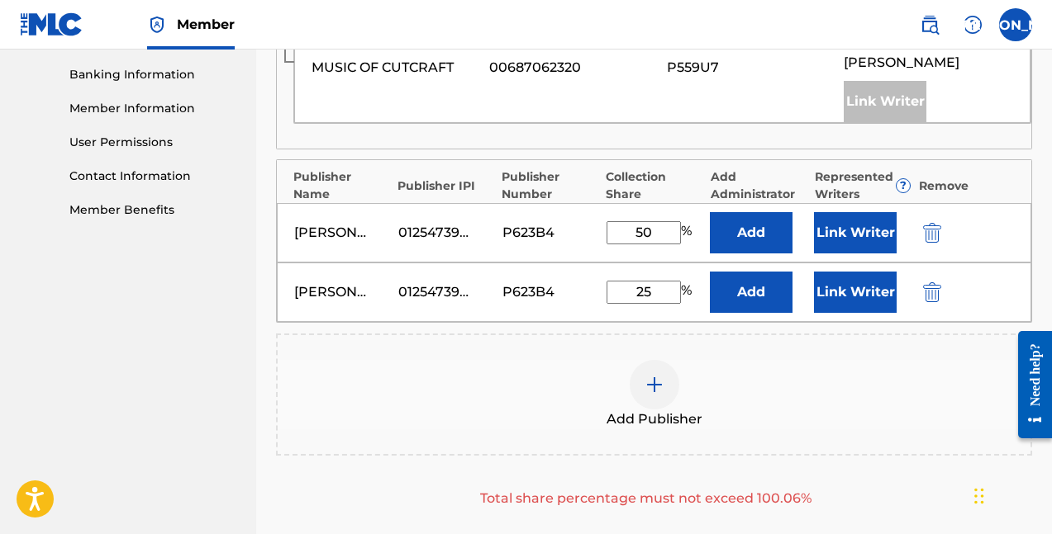
click at [935, 283] on img "submit" at bounding box center [932, 293] width 18 height 20
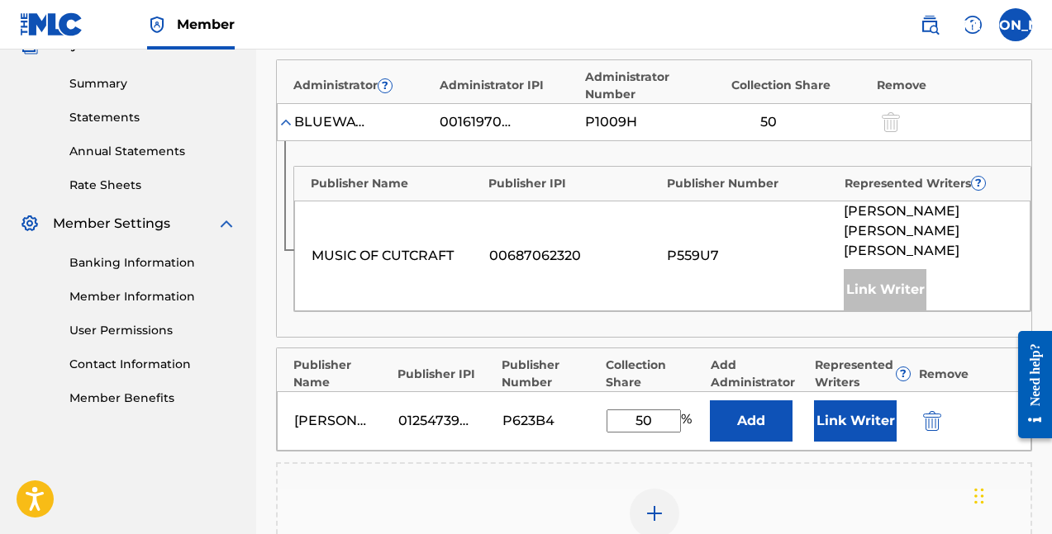
scroll to position [565, 0]
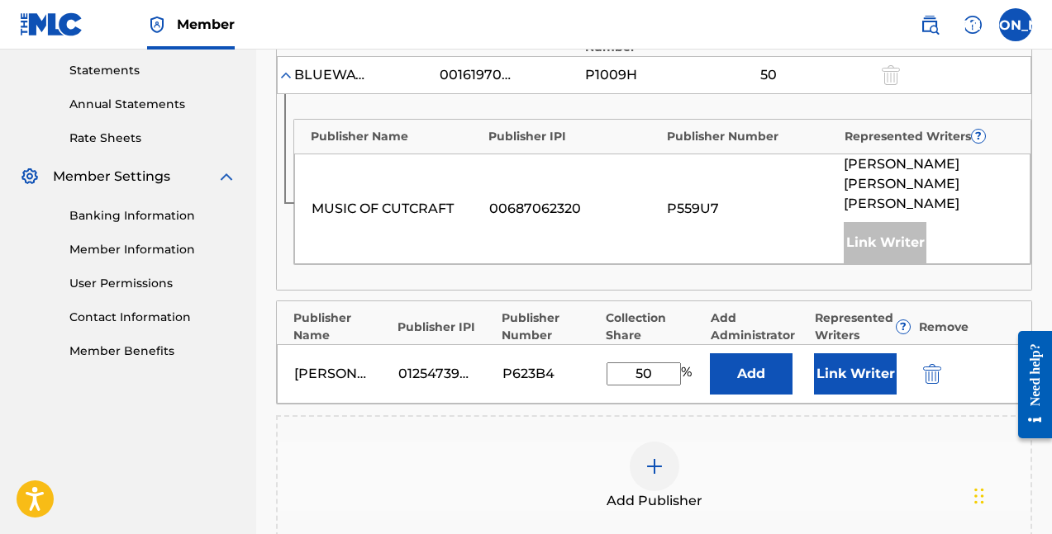
drag, startPoint x: 667, startPoint y: 330, endPoint x: 565, endPoint y: 319, distance: 103.1
click at [571, 344] on div "[PERSON_NAME] 01254739632 P623B4 50 % Add Link Writer" at bounding box center [654, 373] width 754 height 59
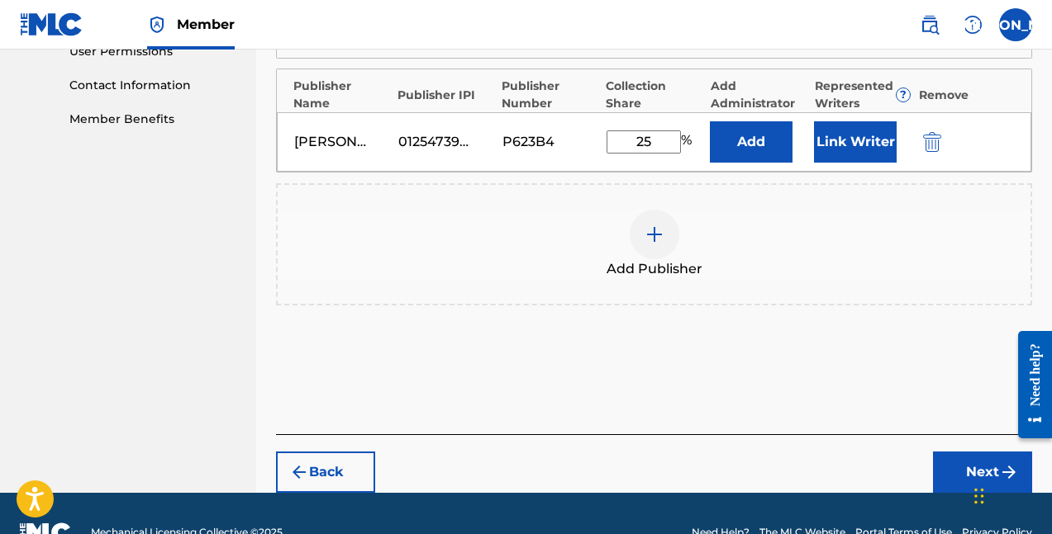
type input "25"
click at [951, 452] on button "Next" at bounding box center [982, 472] width 99 height 41
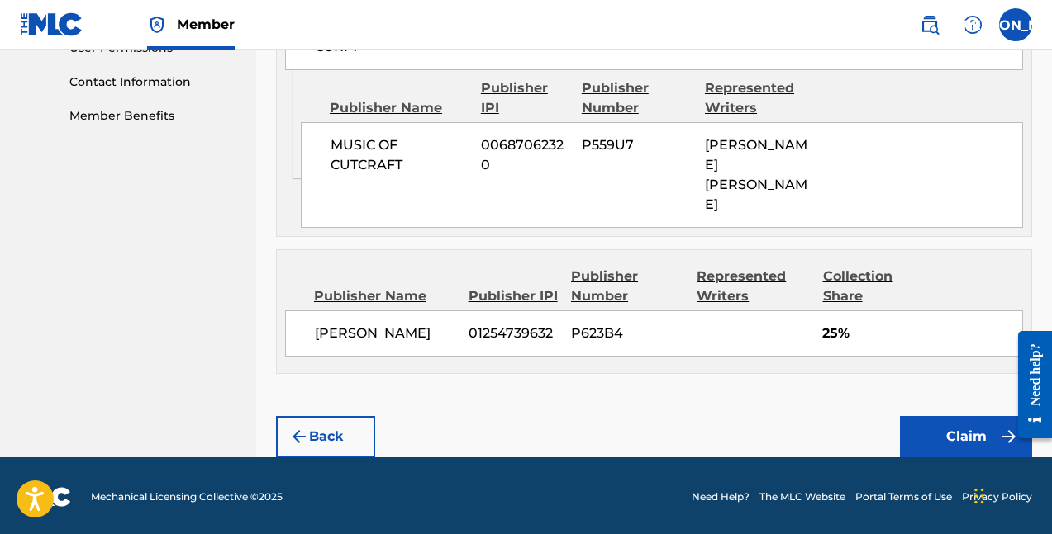
scroll to position [800, 0]
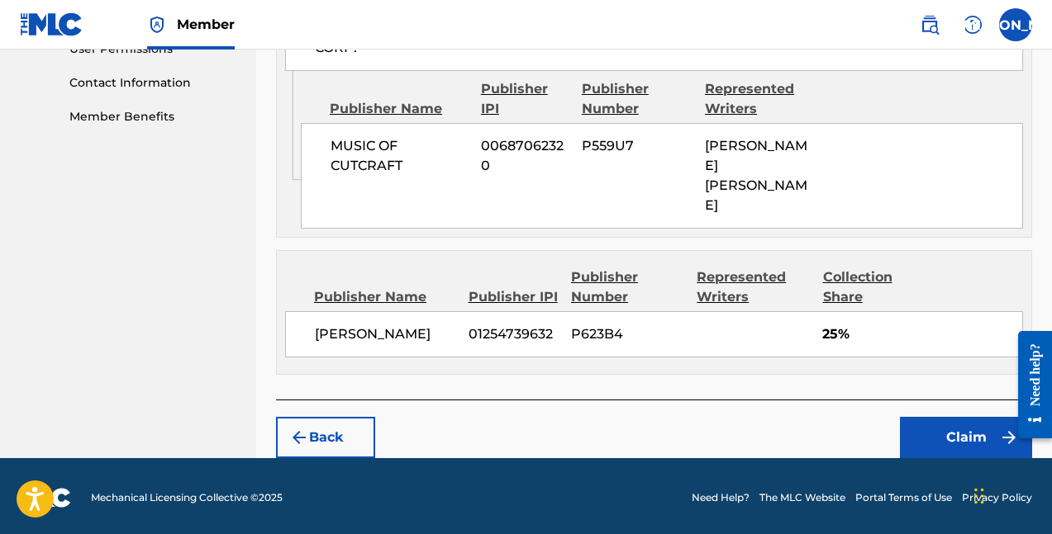
click at [942, 428] on button "Claim" at bounding box center [966, 437] width 132 height 41
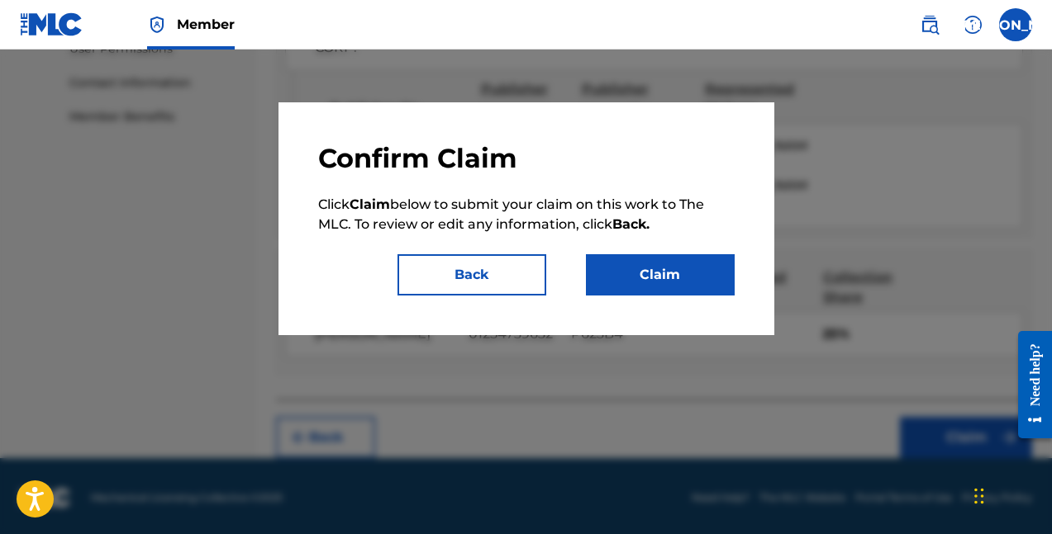
click at [707, 279] on button "Claim" at bounding box center [660, 274] width 149 height 41
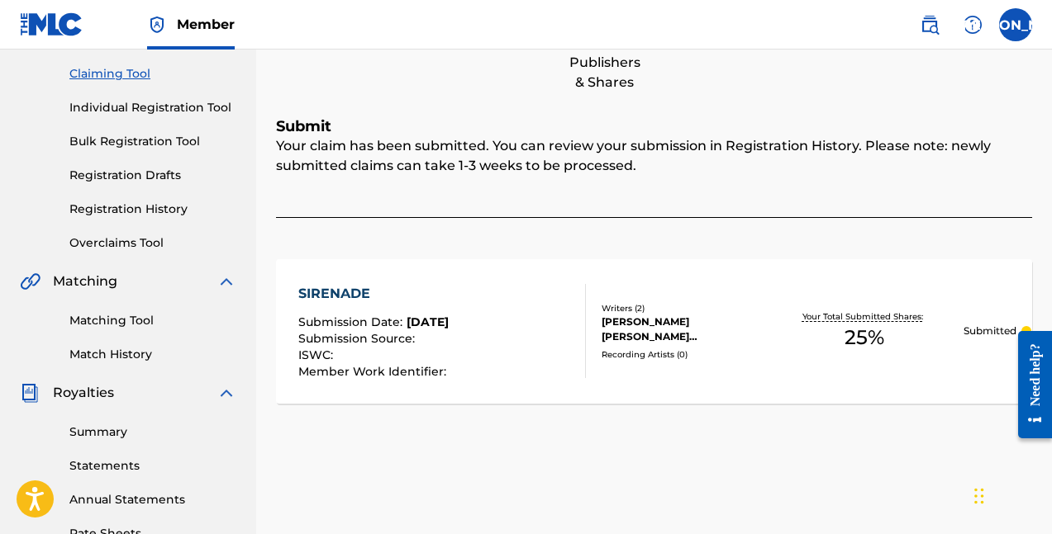
scroll to position [110, 0]
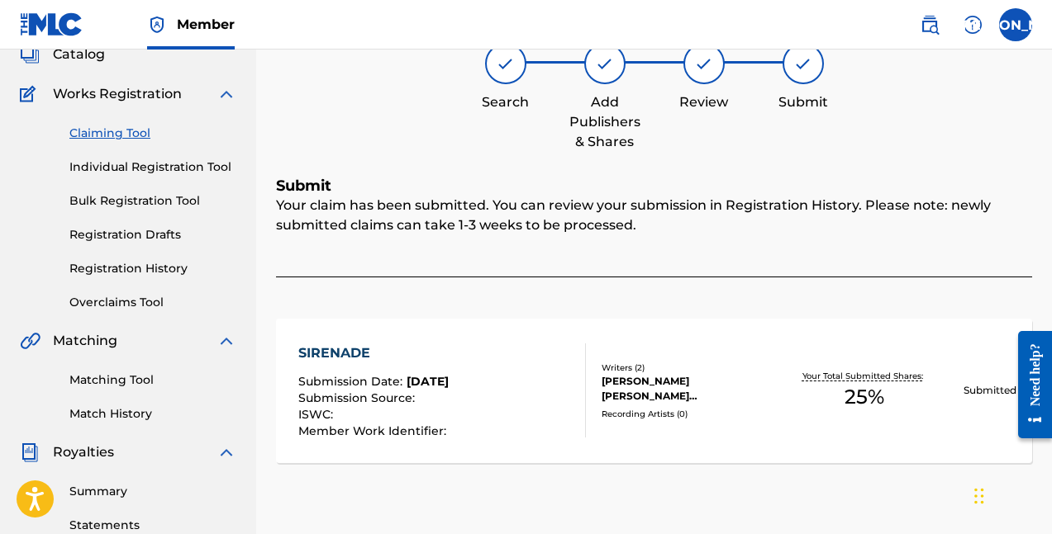
click at [164, 172] on link "Individual Registration Tool" at bounding box center [152, 167] width 167 height 17
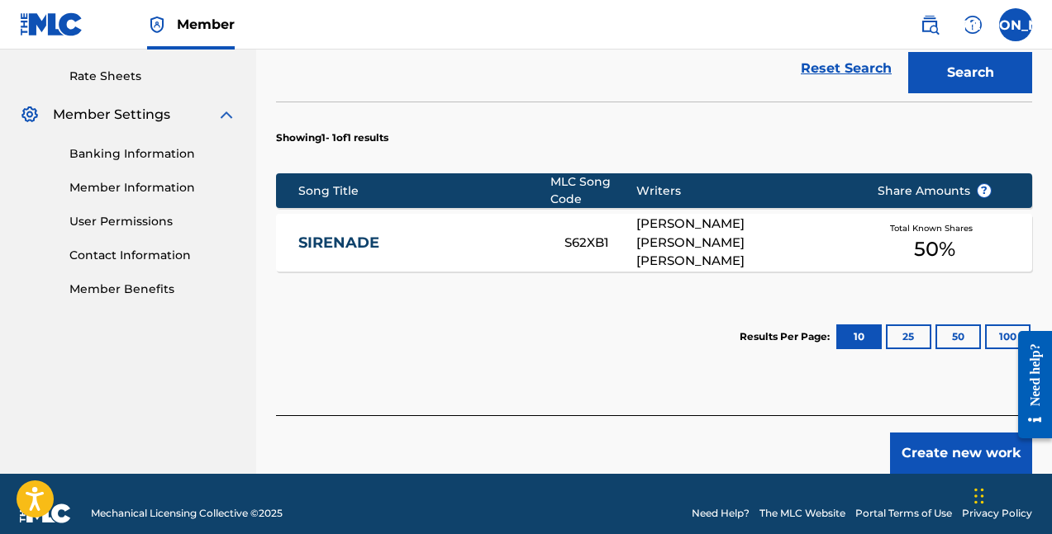
scroll to position [626, 0]
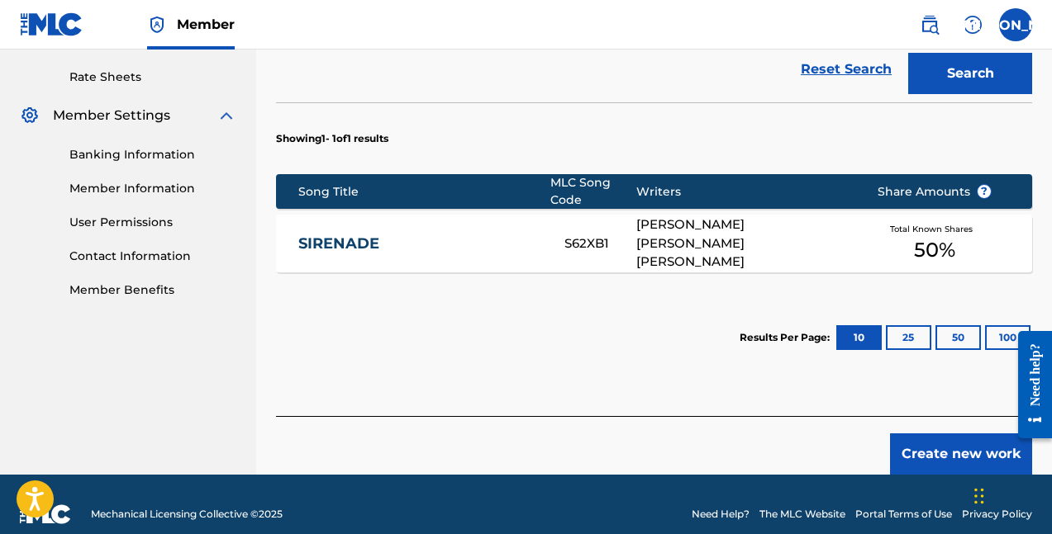
click at [359, 215] on div "SIRENADE S62XB1 [PERSON_NAME] [PERSON_NAME] [PERSON_NAME] Total Known Shares 50…" at bounding box center [654, 244] width 756 height 58
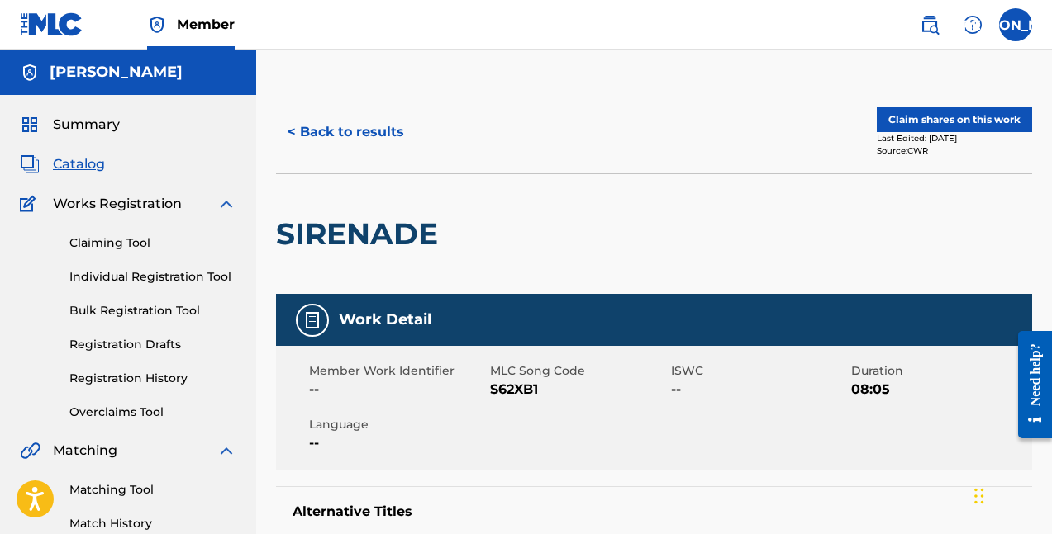
click at [86, 118] on span "Summary" at bounding box center [86, 125] width 67 height 20
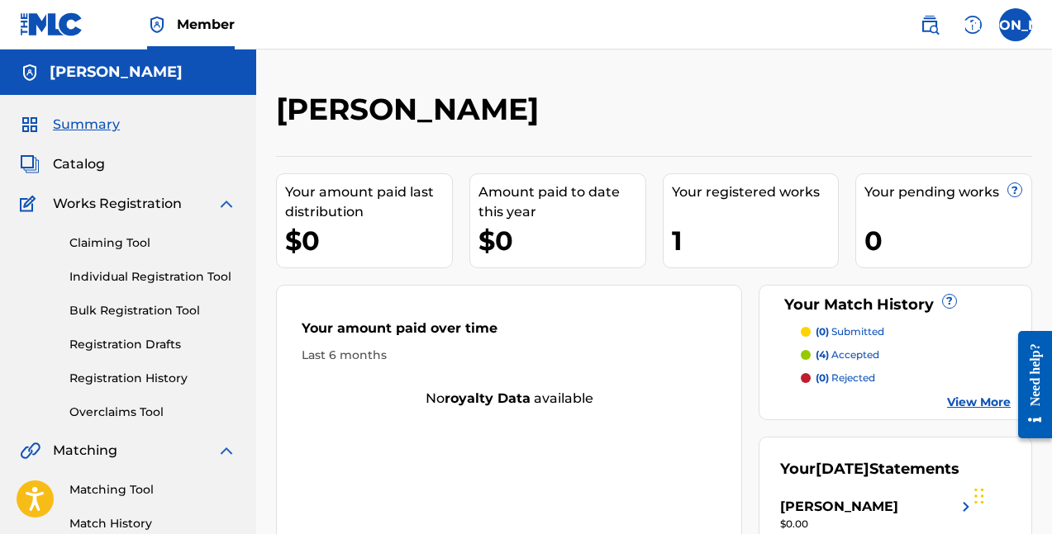
click at [82, 168] on span "Catalog" at bounding box center [79, 164] width 52 height 20
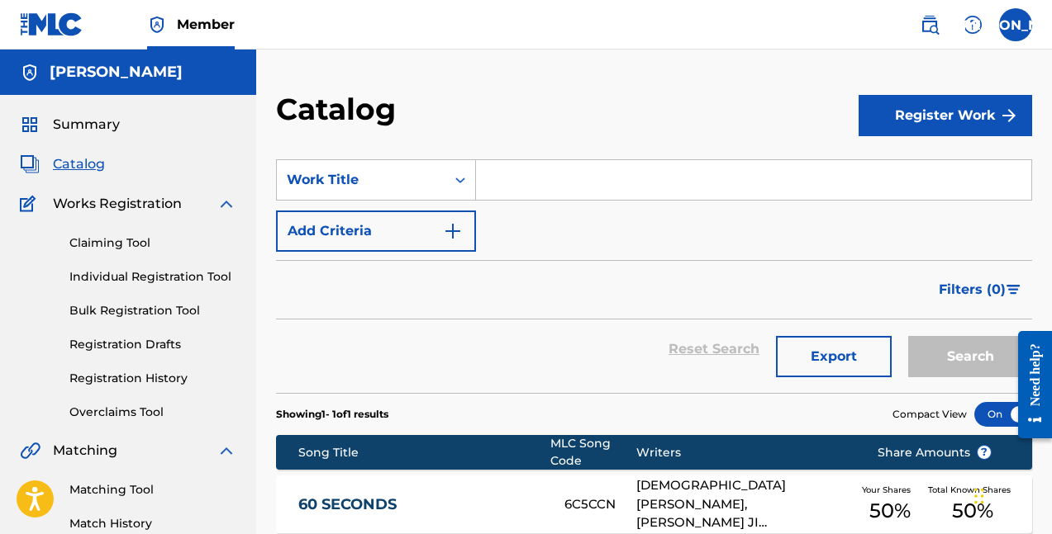
click at [953, 93] on div "Register Work" at bounding box center [944, 115] width 173 height 49
click at [938, 114] on button "Register Work" at bounding box center [944, 115] width 173 height 41
click at [903, 159] on link "Individual" at bounding box center [944, 170] width 173 height 40
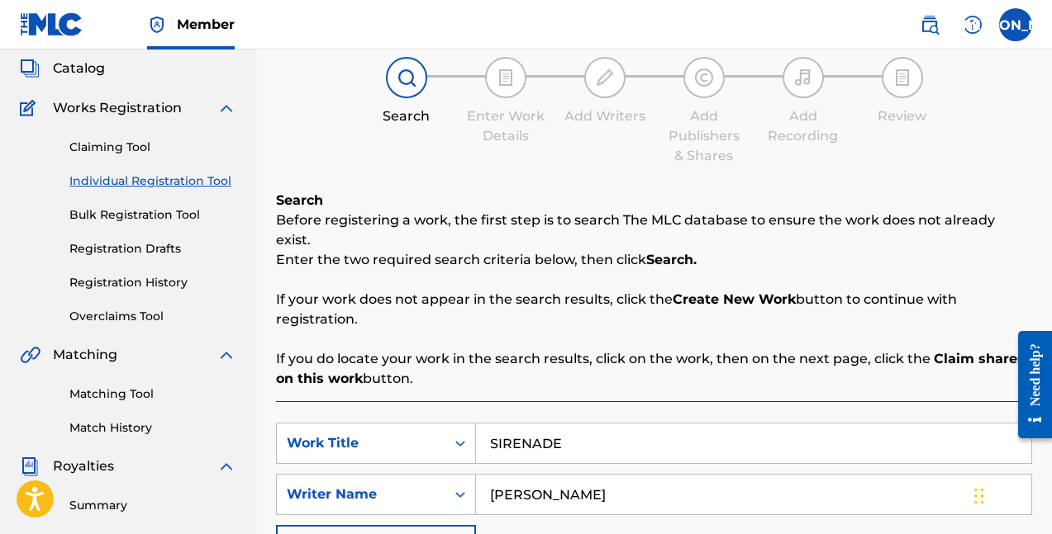
scroll to position [163, 0]
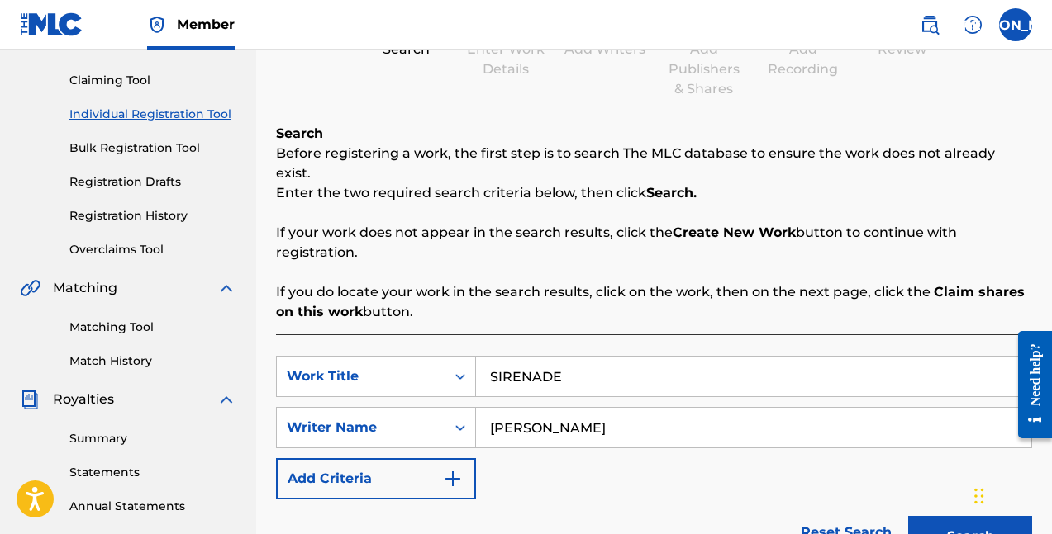
click at [979, 511] on div "Chat Widget" at bounding box center [1010, 494] width 83 height 79
click at [933, 517] on button "Search" at bounding box center [970, 536] width 124 height 41
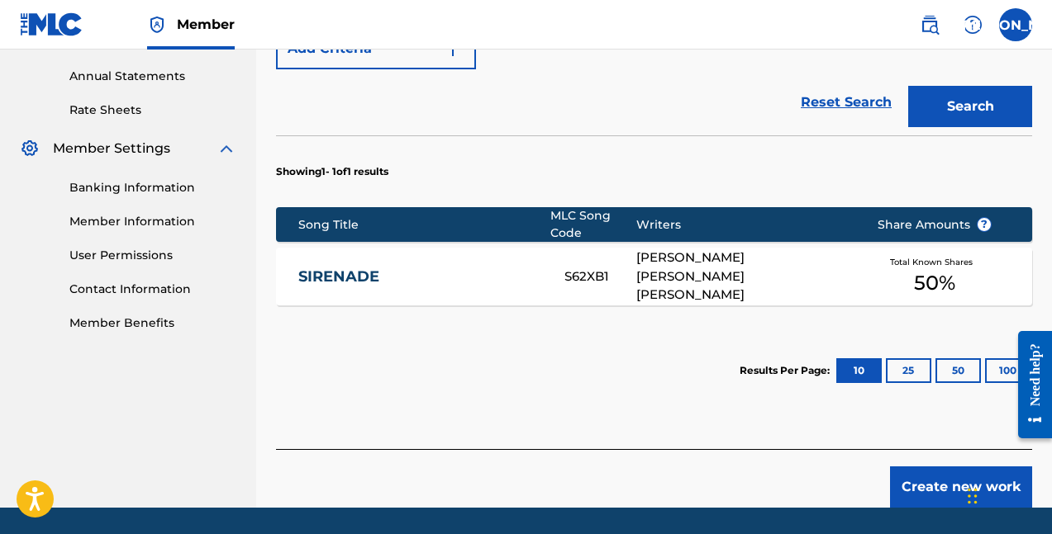
scroll to position [599, 0]
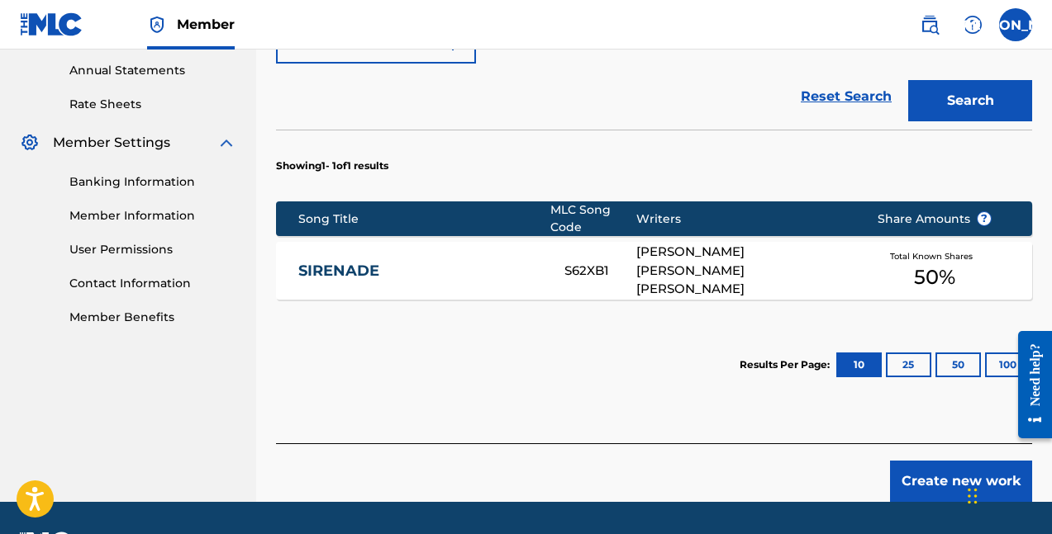
click at [762, 244] on div "[PERSON_NAME] [PERSON_NAME] [PERSON_NAME]" at bounding box center [744, 271] width 216 height 56
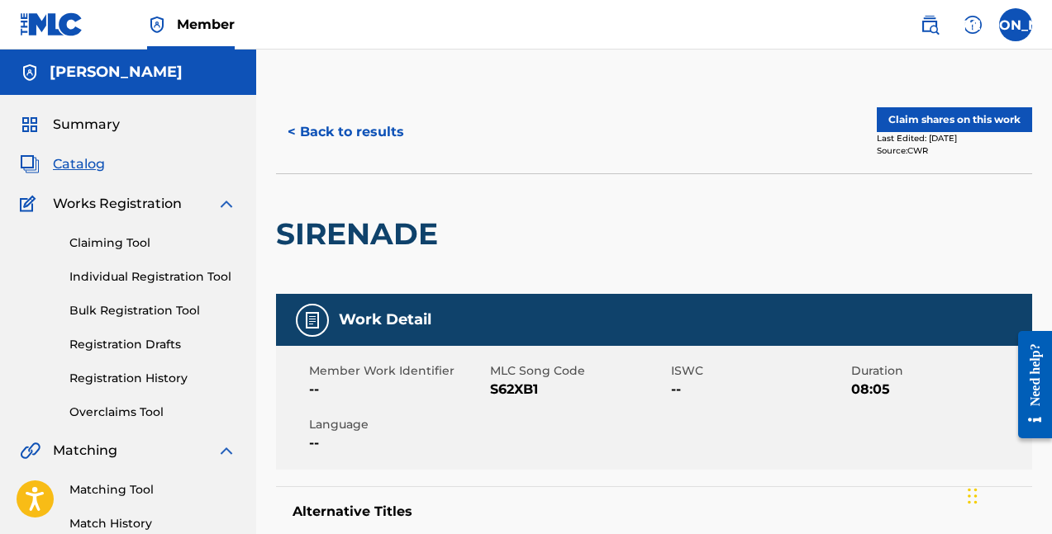
click at [907, 114] on button "Claim shares on this work" at bounding box center [953, 119] width 155 height 25
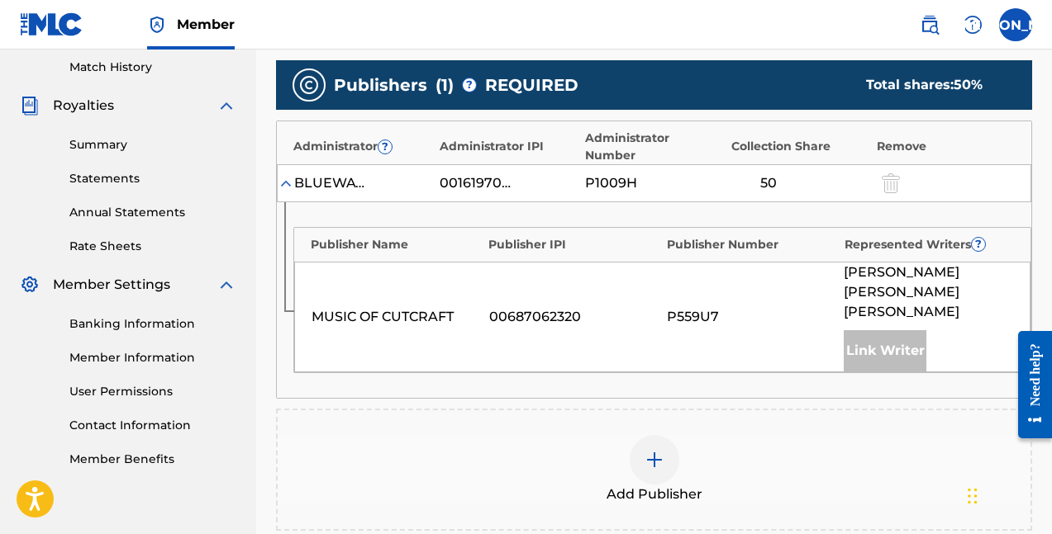
scroll to position [397, 0]
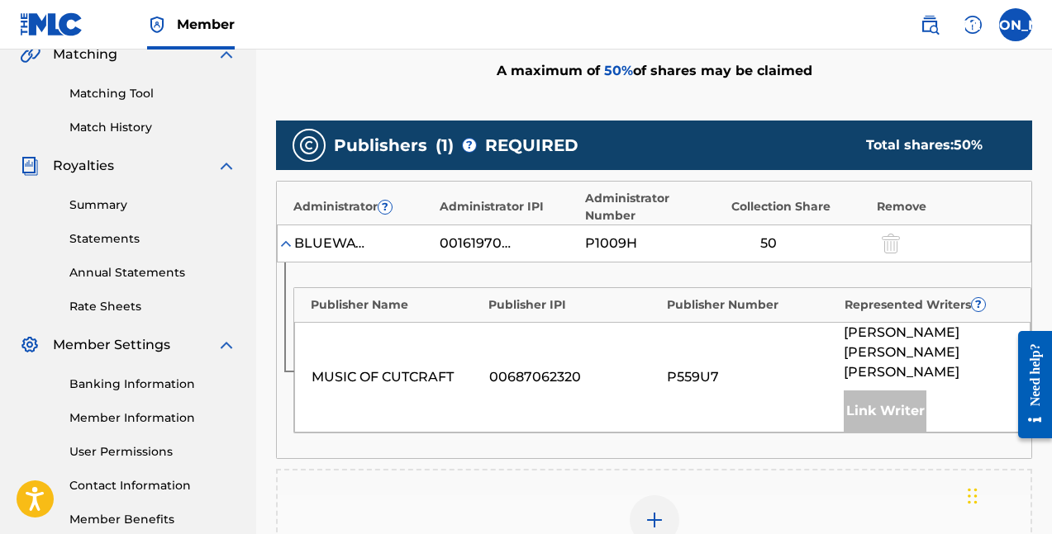
click at [656, 496] on div at bounding box center [654, 521] width 50 height 50
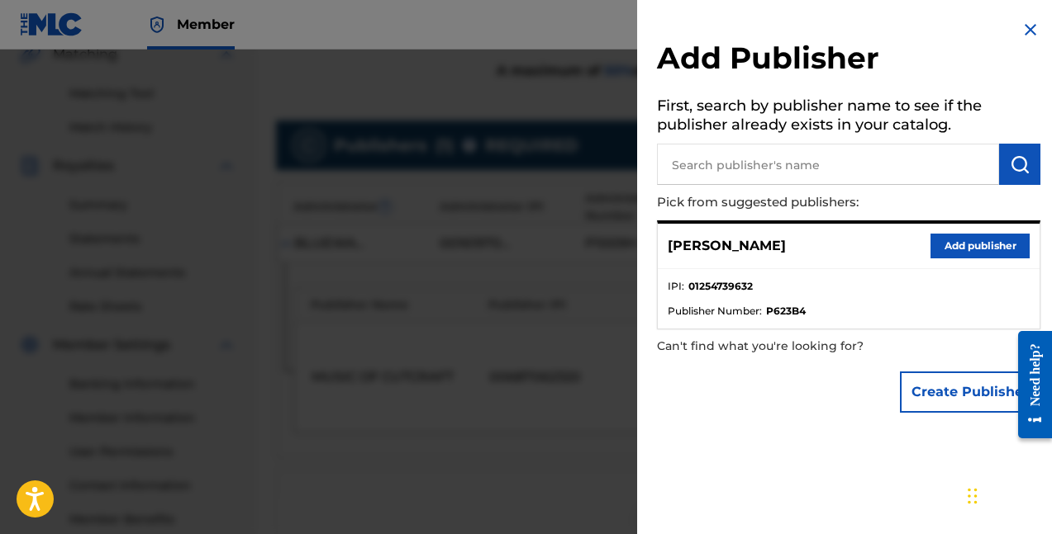
click at [964, 249] on button "Add publisher" at bounding box center [979, 246] width 99 height 25
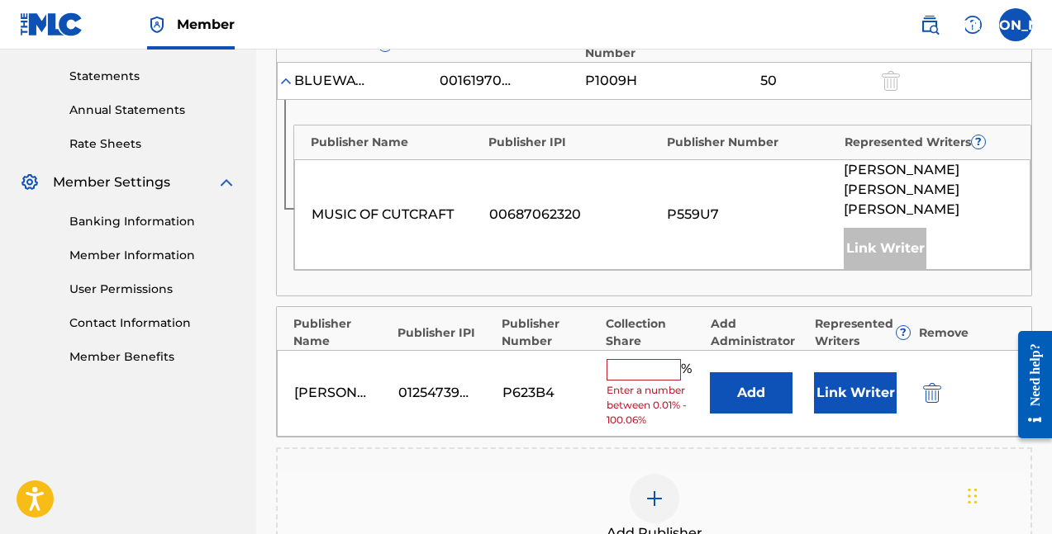
scroll to position [578, 0]
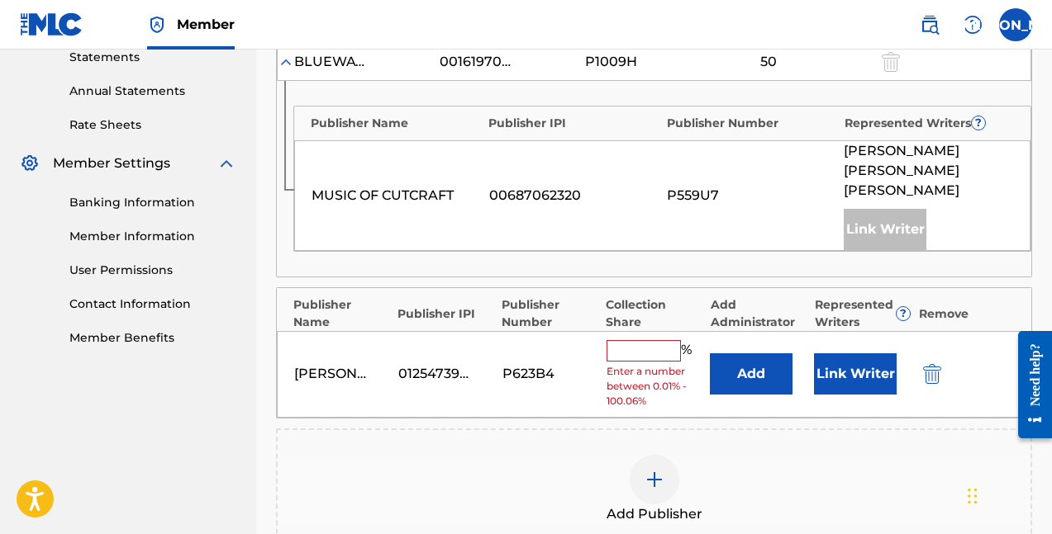
click at [658, 340] on input "text" at bounding box center [643, 350] width 74 height 21
click at [879, 354] on button "Link Writer" at bounding box center [855, 374] width 83 height 41
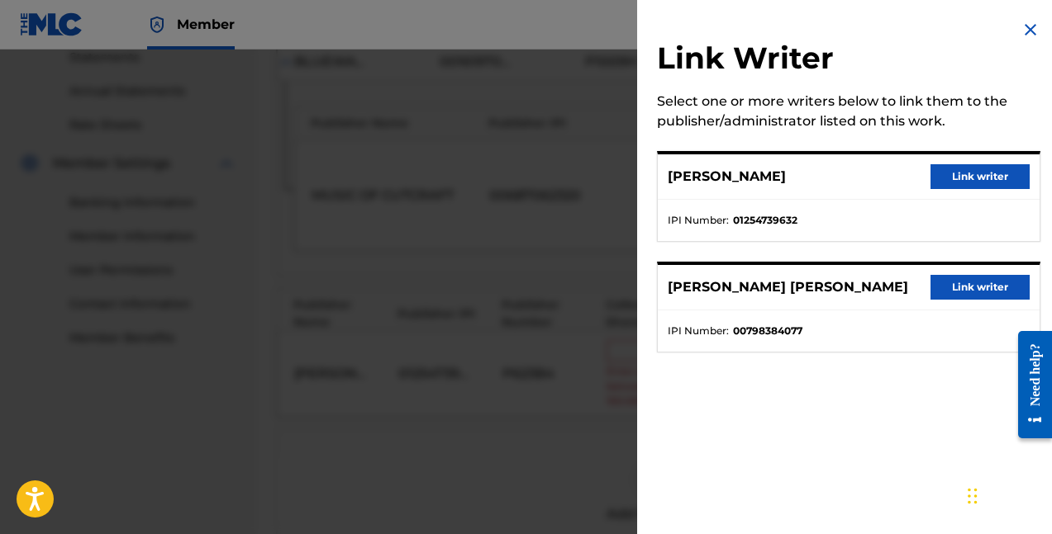
click at [959, 166] on button "Link writer" at bounding box center [979, 176] width 99 height 25
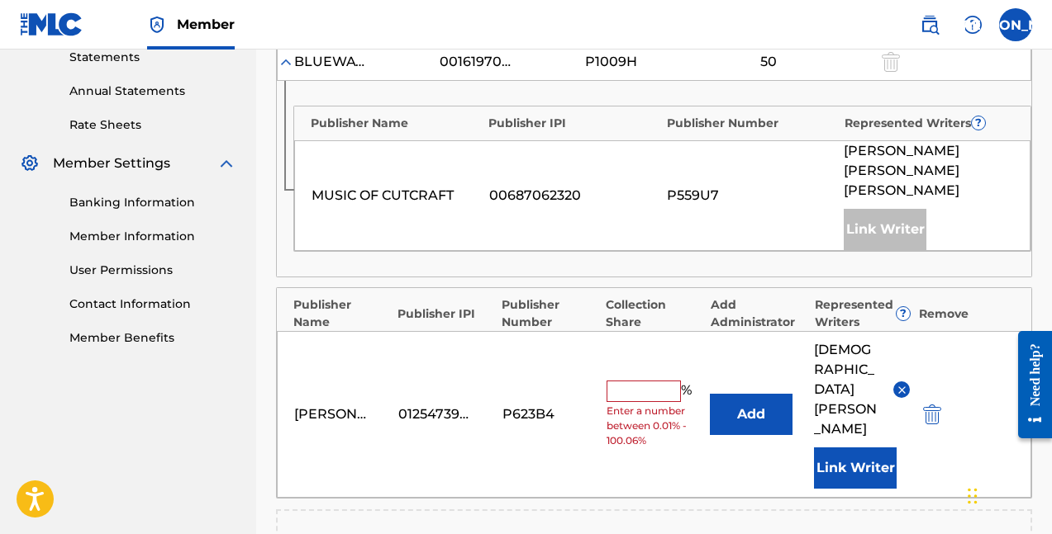
click at [621, 381] on input "text" at bounding box center [643, 391] width 74 height 21
type input "50"
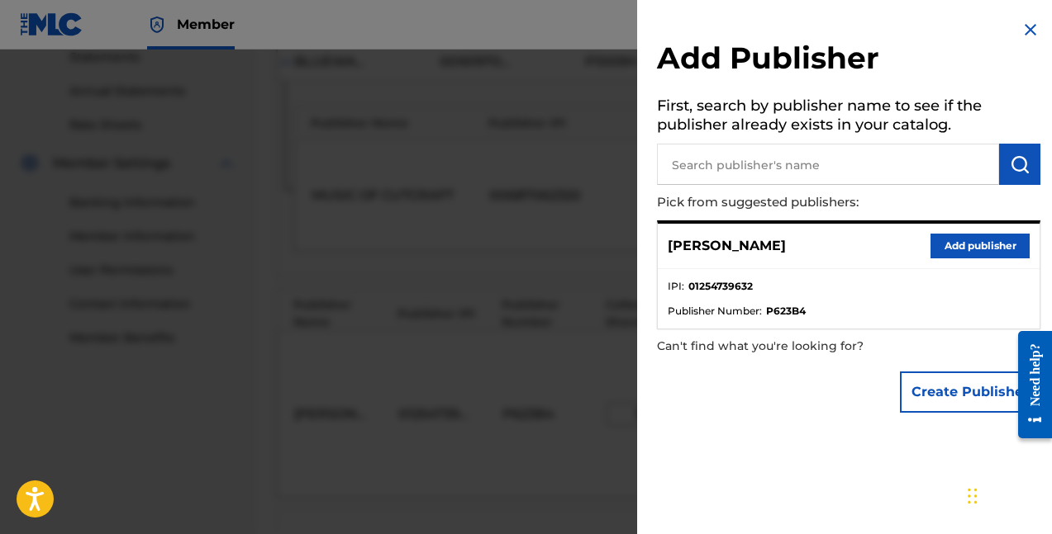
click at [756, 159] on input "text" at bounding box center [828, 164] width 342 height 41
type input "w"
click at [977, 392] on button "Create Publisher" at bounding box center [970, 392] width 140 height 41
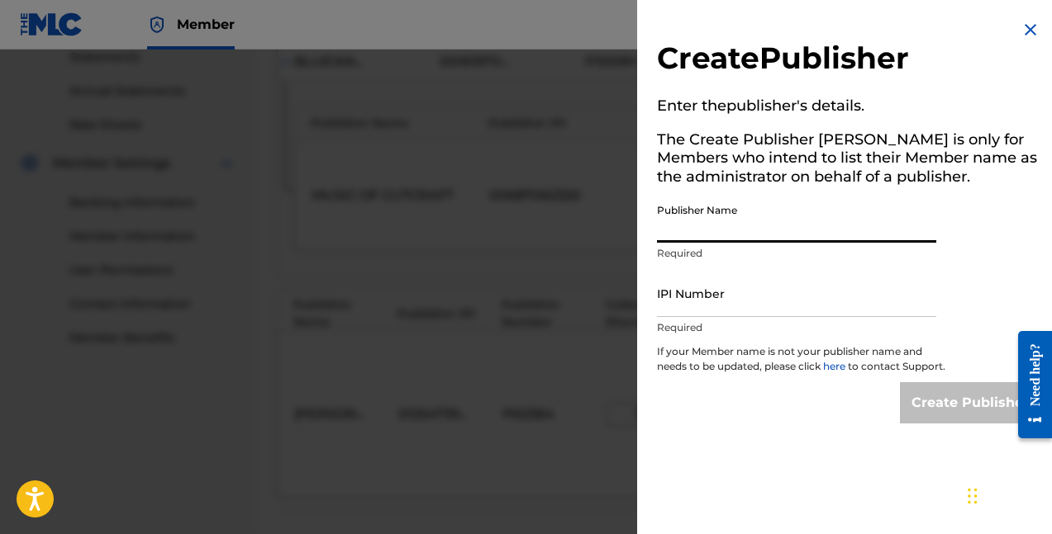
click at [773, 206] on input "Publisher Name" at bounding box center [796, 219] width 279 height 47
type input "[PERSON_NAME]"
click at [729, 292] on input "IPI Number" at bounding box center [796, 293] width 279 height 47
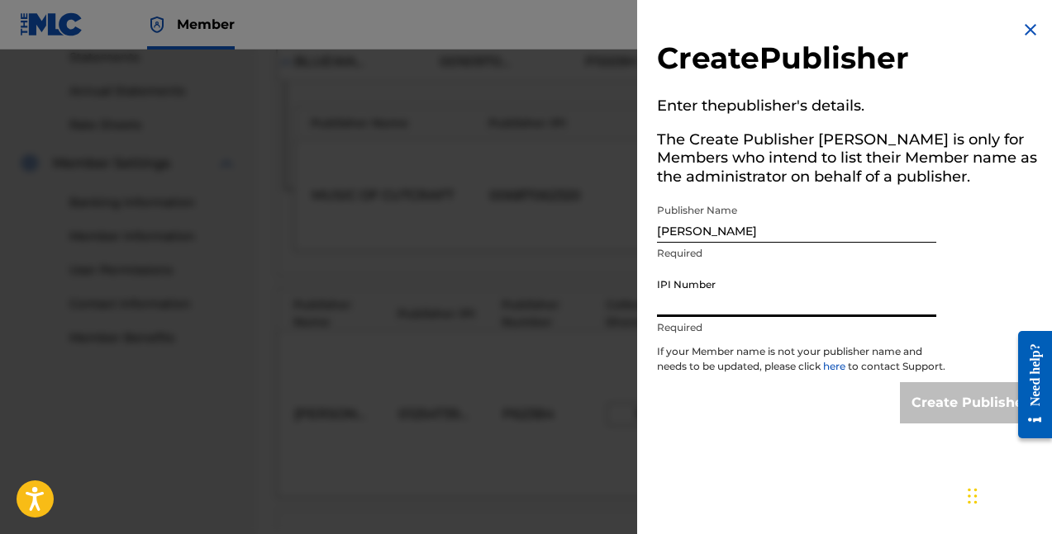
click at [720, 305] on input "IPI Number" at bounding box center [796, 293] width 279 height 47
click at [1032, 22] on img at bounding box center [1030, 30] width 20 height 20
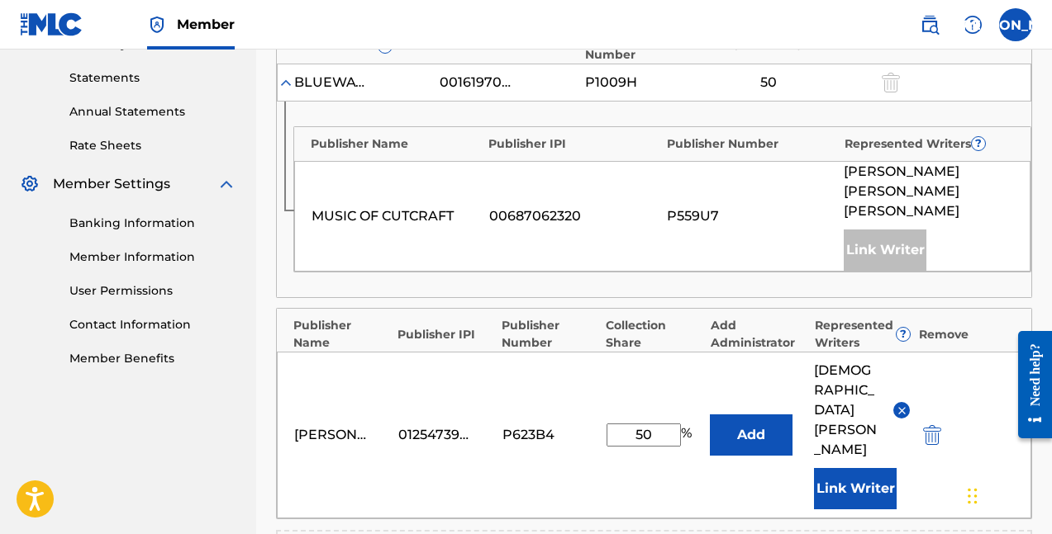
scroll to position [556, 0]
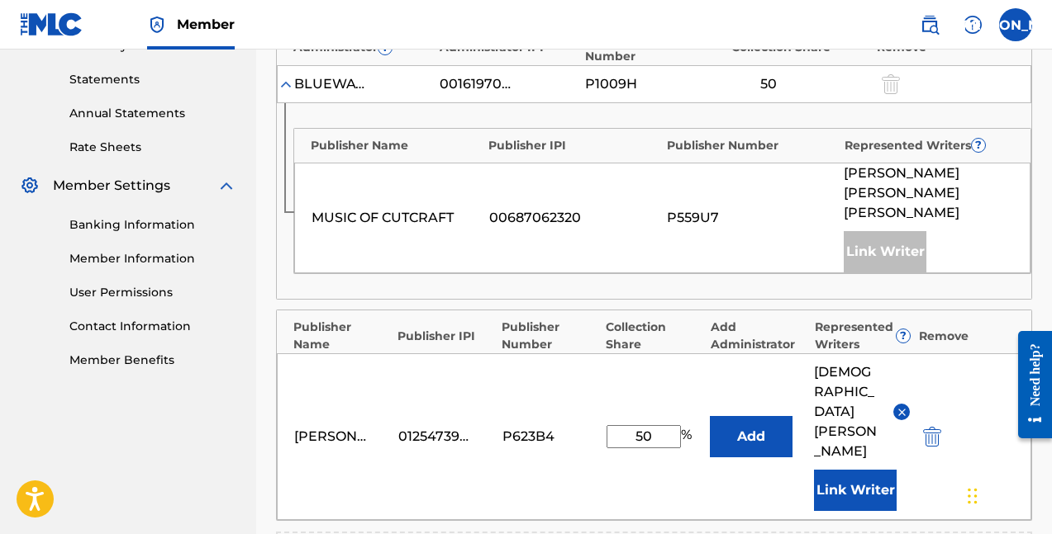
click at [767, 416] on button "Add" at bounding box center [751, 436] width 83 height 41
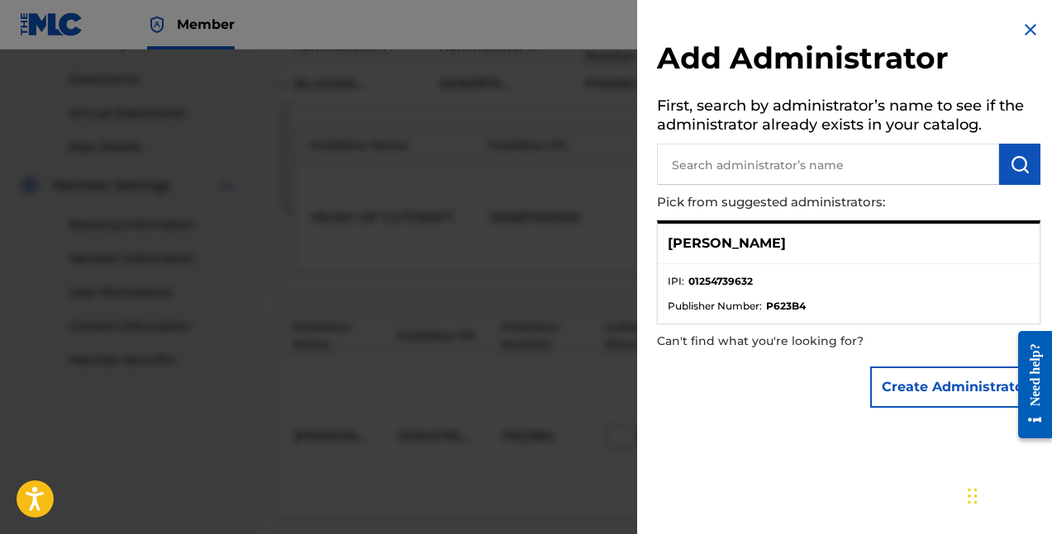
click at [829, 242] on div "[PERSON_NAME]" at bounding box center [849, 244] width 382 height 40
click at [748, 245] on p "[PERSON_NAME]" at bounding box center [726, 244] width 118 height 20
click at [1031, 31] on img at bounding box center [1030, 30] width 20 height 20
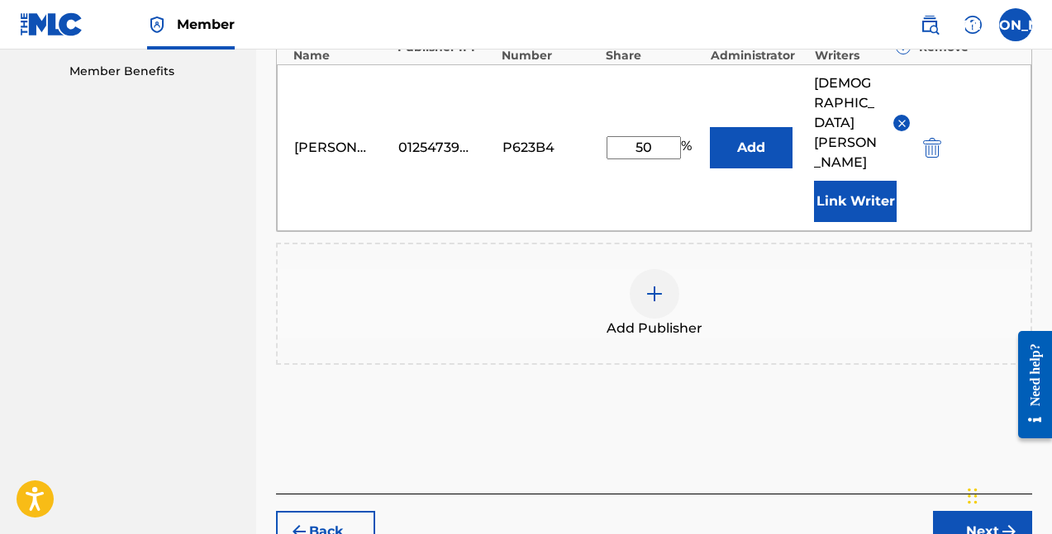
click at [945, 511] on button "Next" at bounding box center [982, 531] width 99 height 41
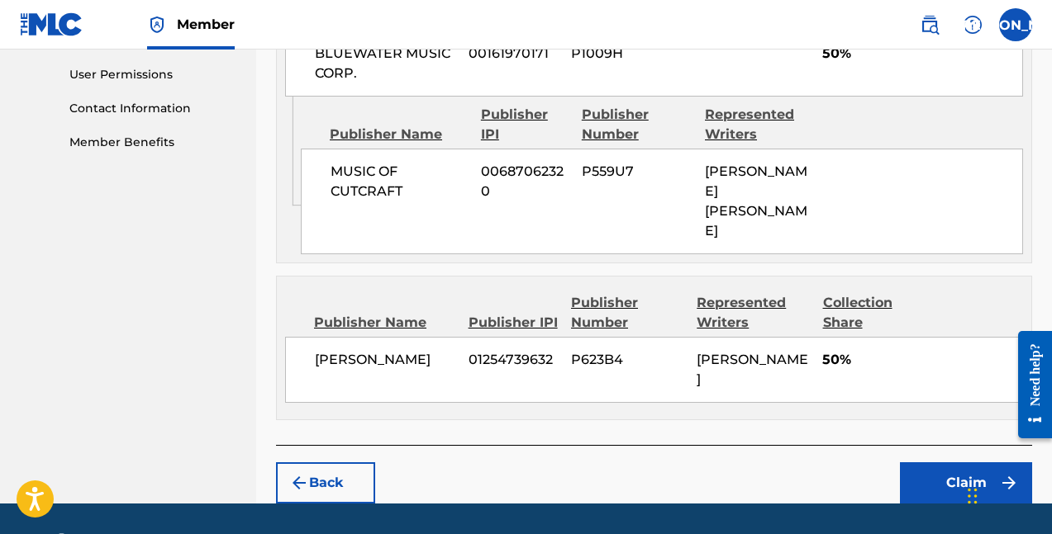
scroll to position [798, 0]
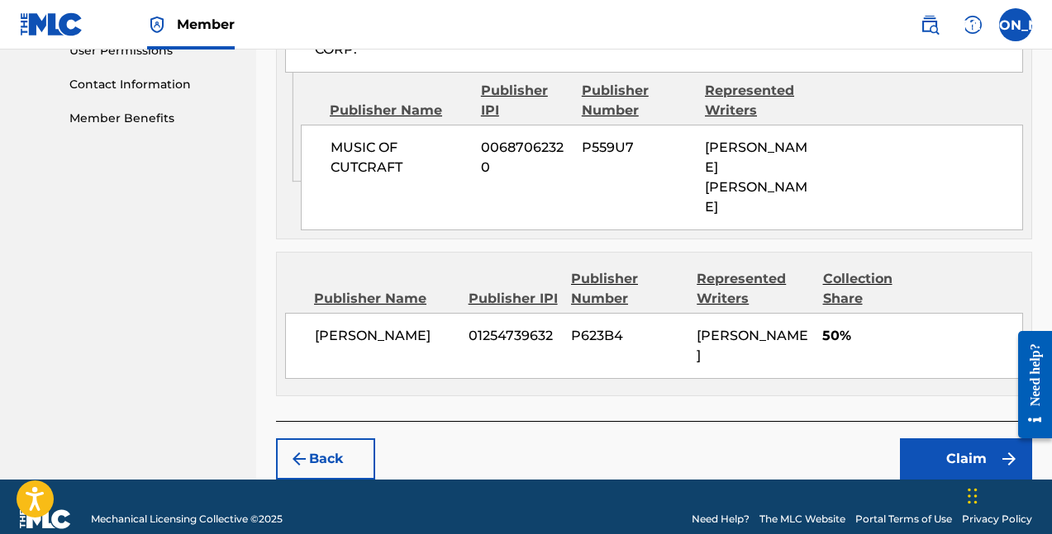
click at [916, 439] on button "Claim" at bounding box center [966, 459] width 132 height 41
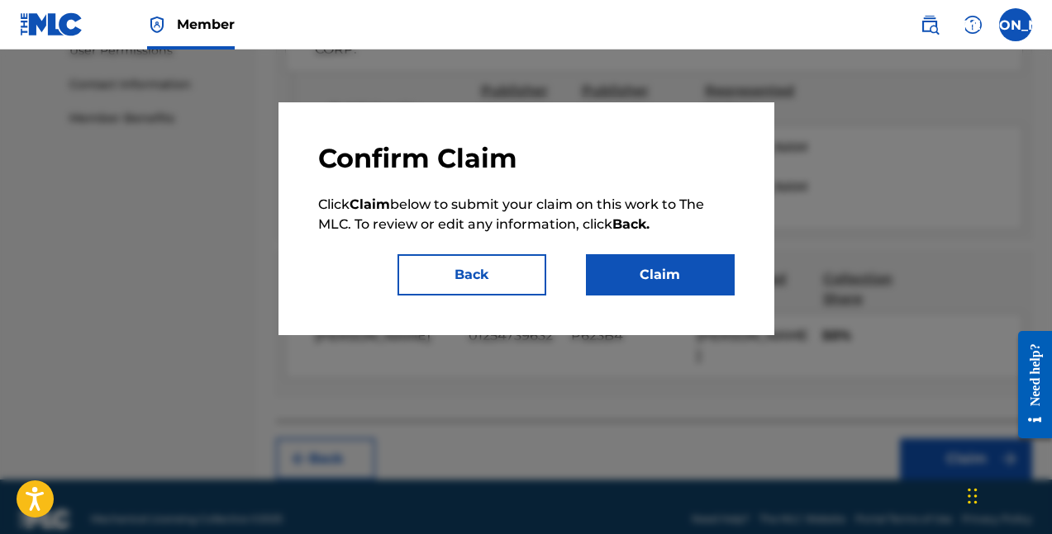
click at [673, 282] on button "Claim" at bounding box center [660, 274] width 149 height 41
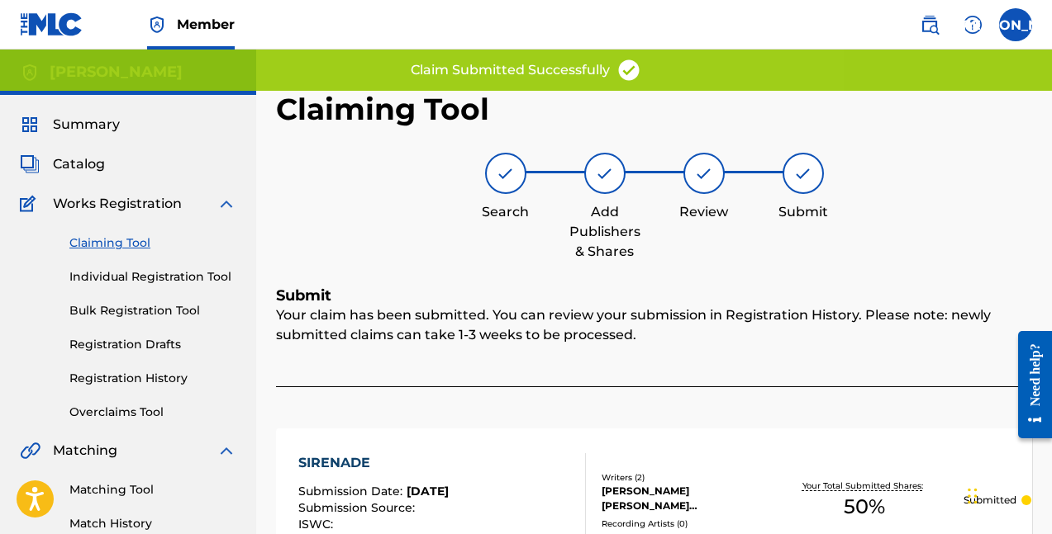
scroll to position [0, 0]
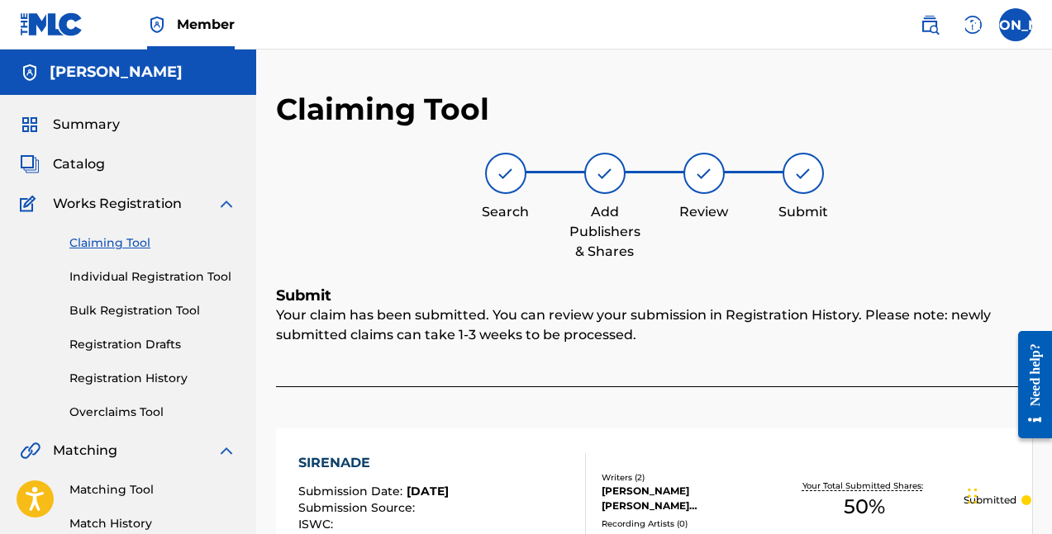
click at [117, 365] on div "Claiming Tool Individual Registration Tool Bulk Registration Tool Registration …" at bounding box center [128, 317] width 216 height 207
click at [112, 380] on link "Registration History" at bounding box center [152, 378] width 167 height 17
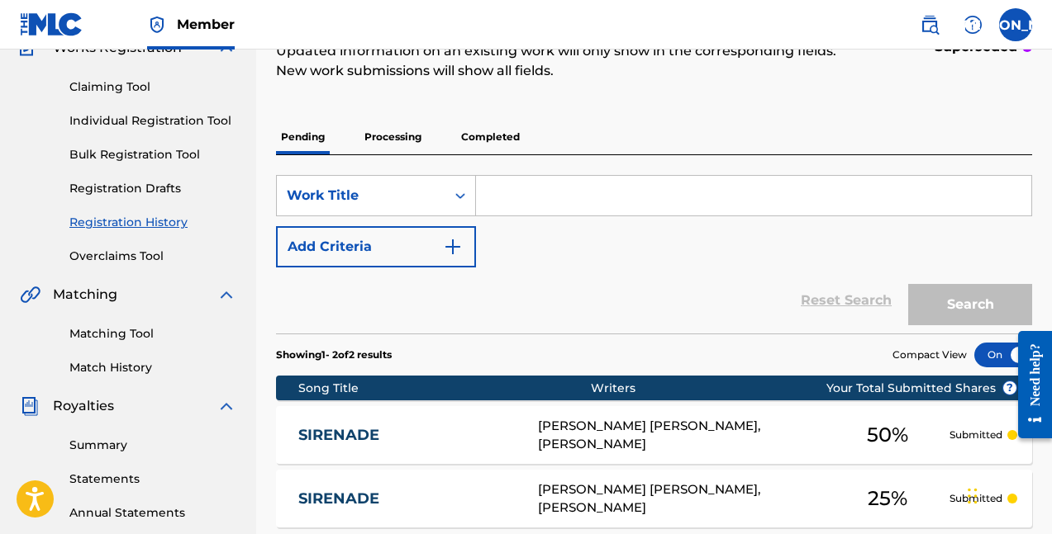
scroll to position [283, 0]
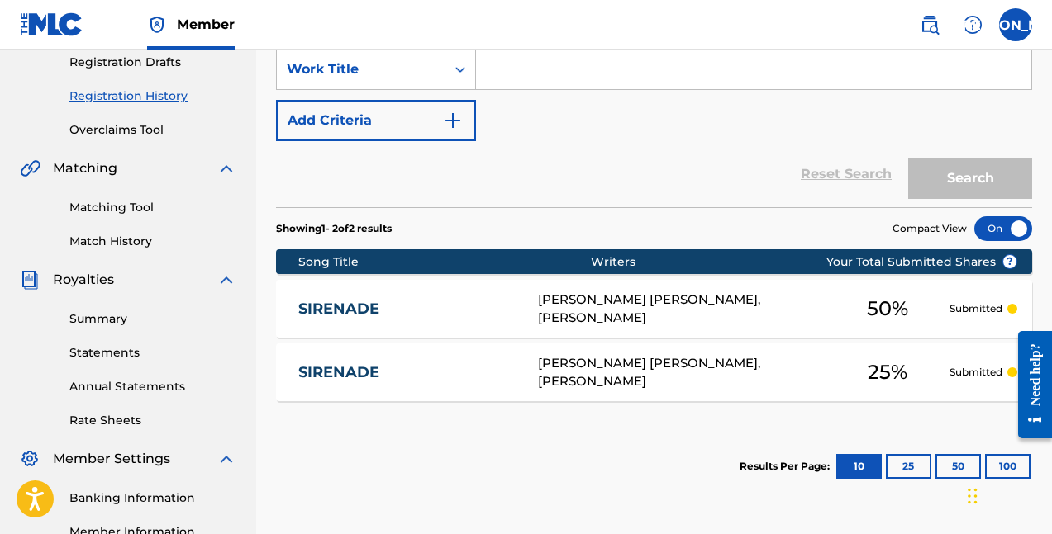
click at [985, 392] on div "SIRENADE S62XB1 [PERSON_NAME] [PERSON_NAME], [PERSON_NAME] 25 % Submitted" at bounding box center [654, 373] width 756 height 58
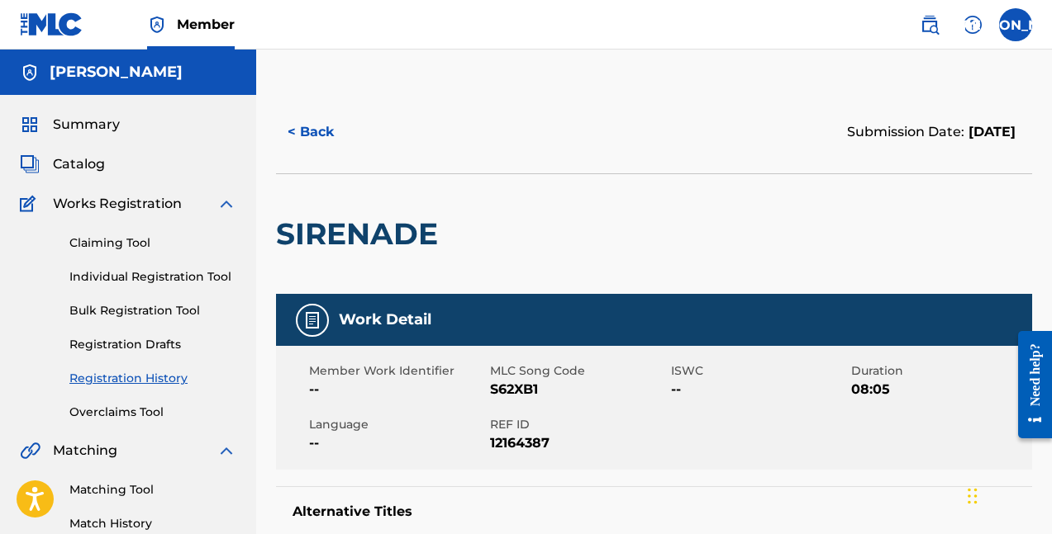
scroll to position [2, 0]
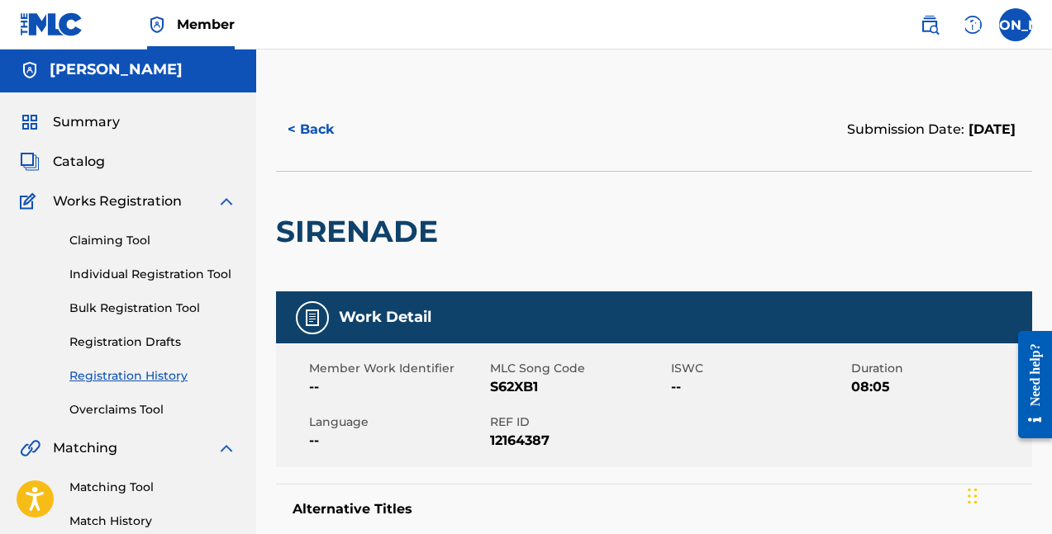
click at [283, 124] on button "< Back" at bounding box center [325, 129] width 99 height 41
